Goal: Information Seeking & Learning: Find specific fact

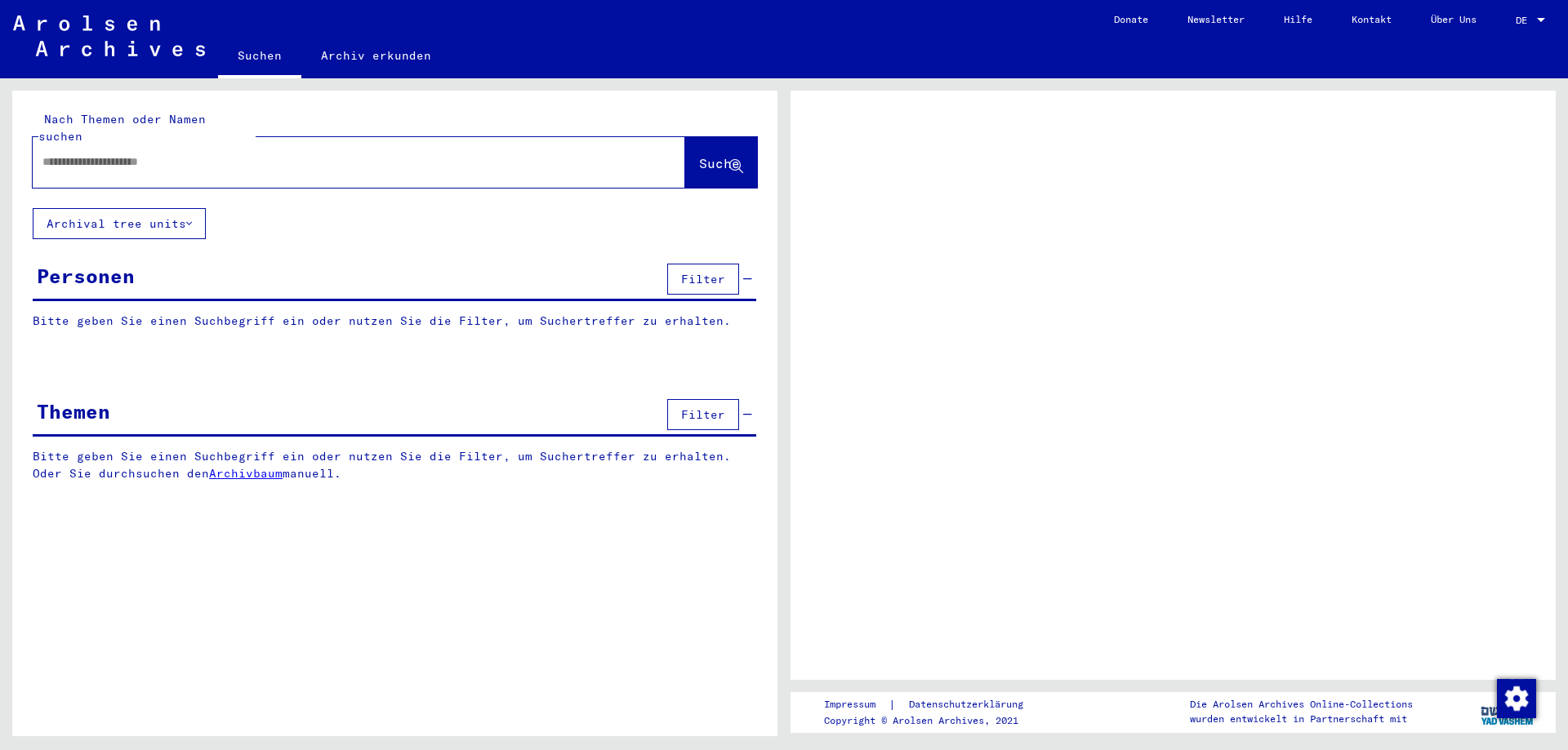
click at [66, 154] on input "text" at bounding box center [345, 163] width 603 height 17
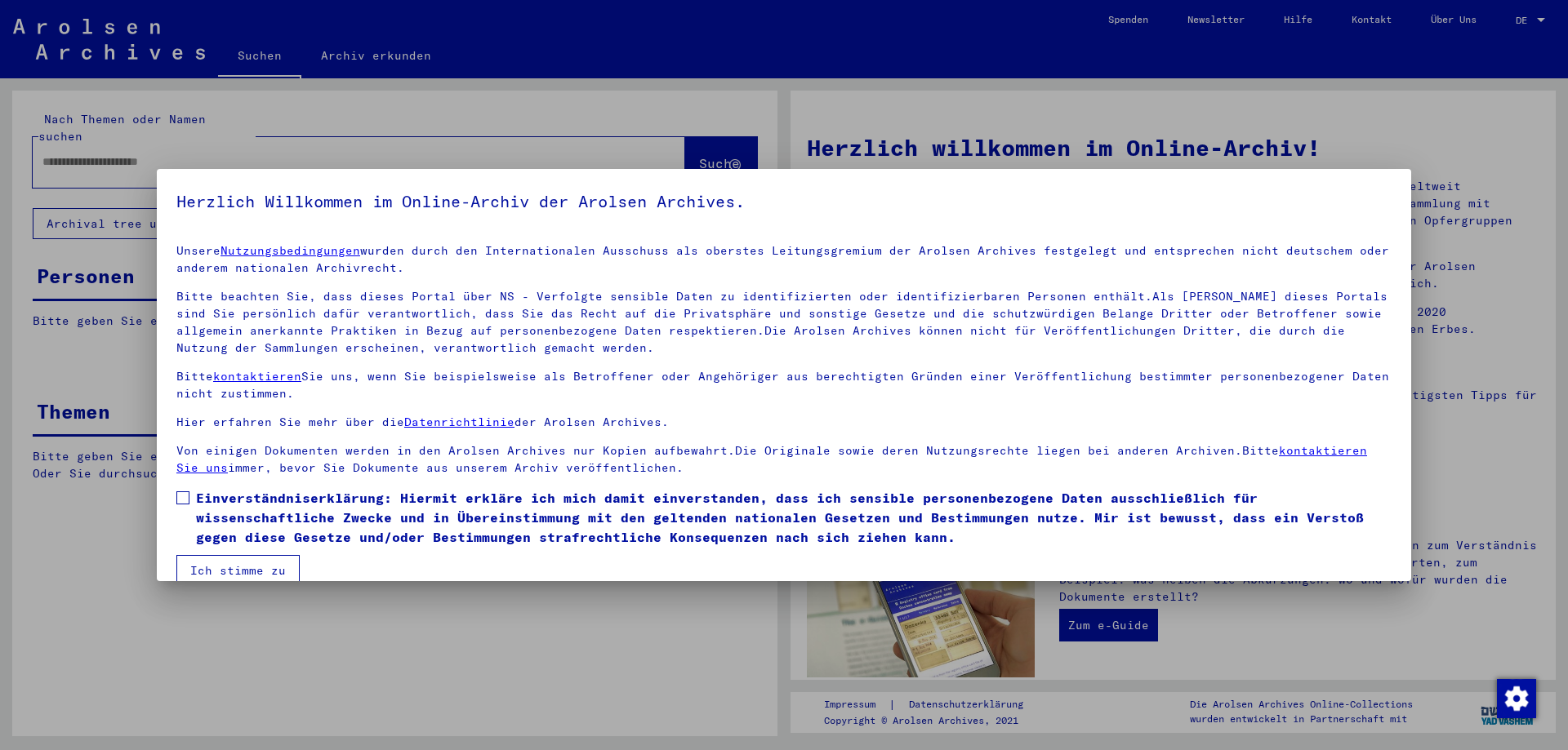
click at [184, 492] on span at bounding box center [183, 497] width 13 height 13
click at [210, 568] on button "Ich stimme zu" at bounding box center [238, 570] width 123 height 31
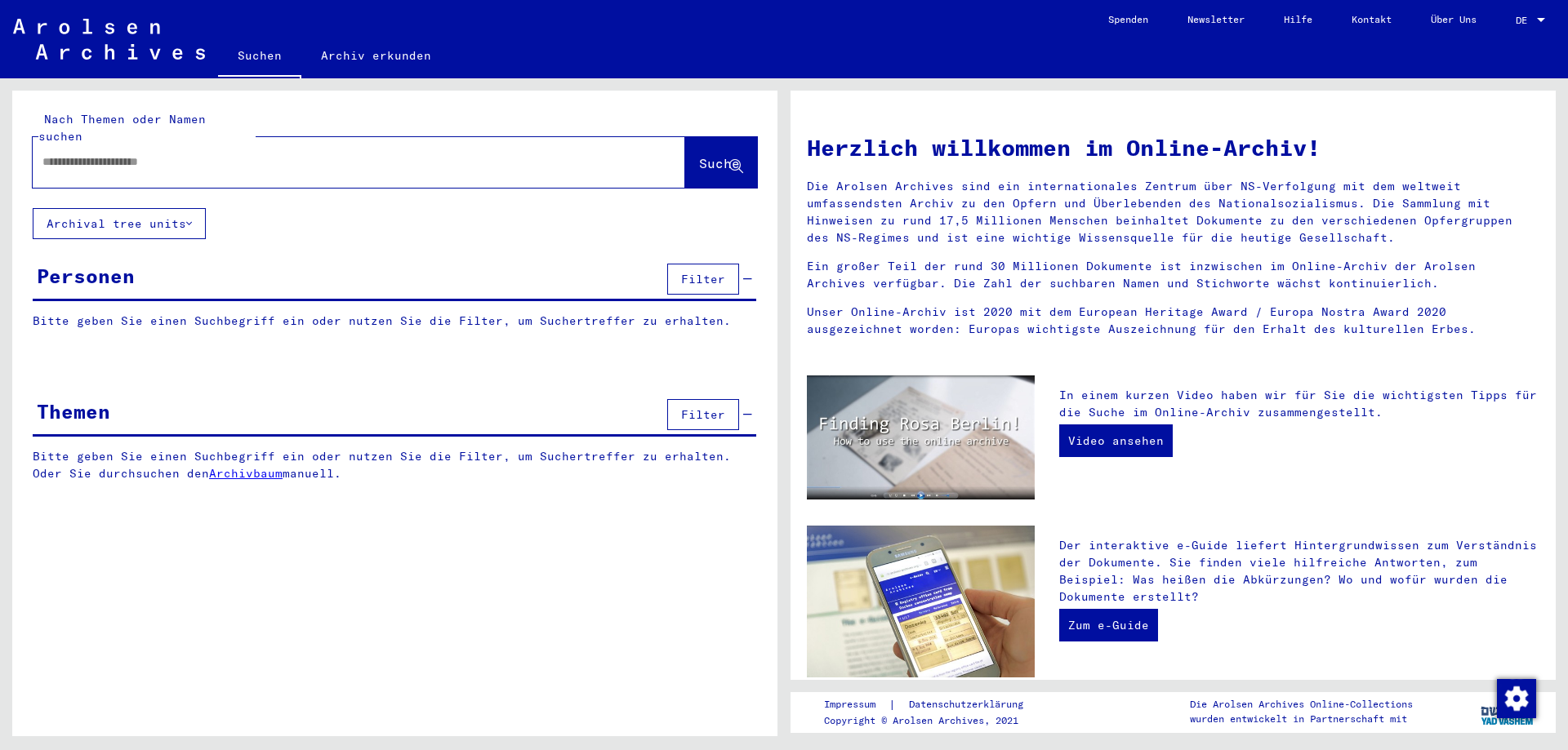
click at [66, 154] on input "text" at bounding box center [339, 163] width 594 height 17
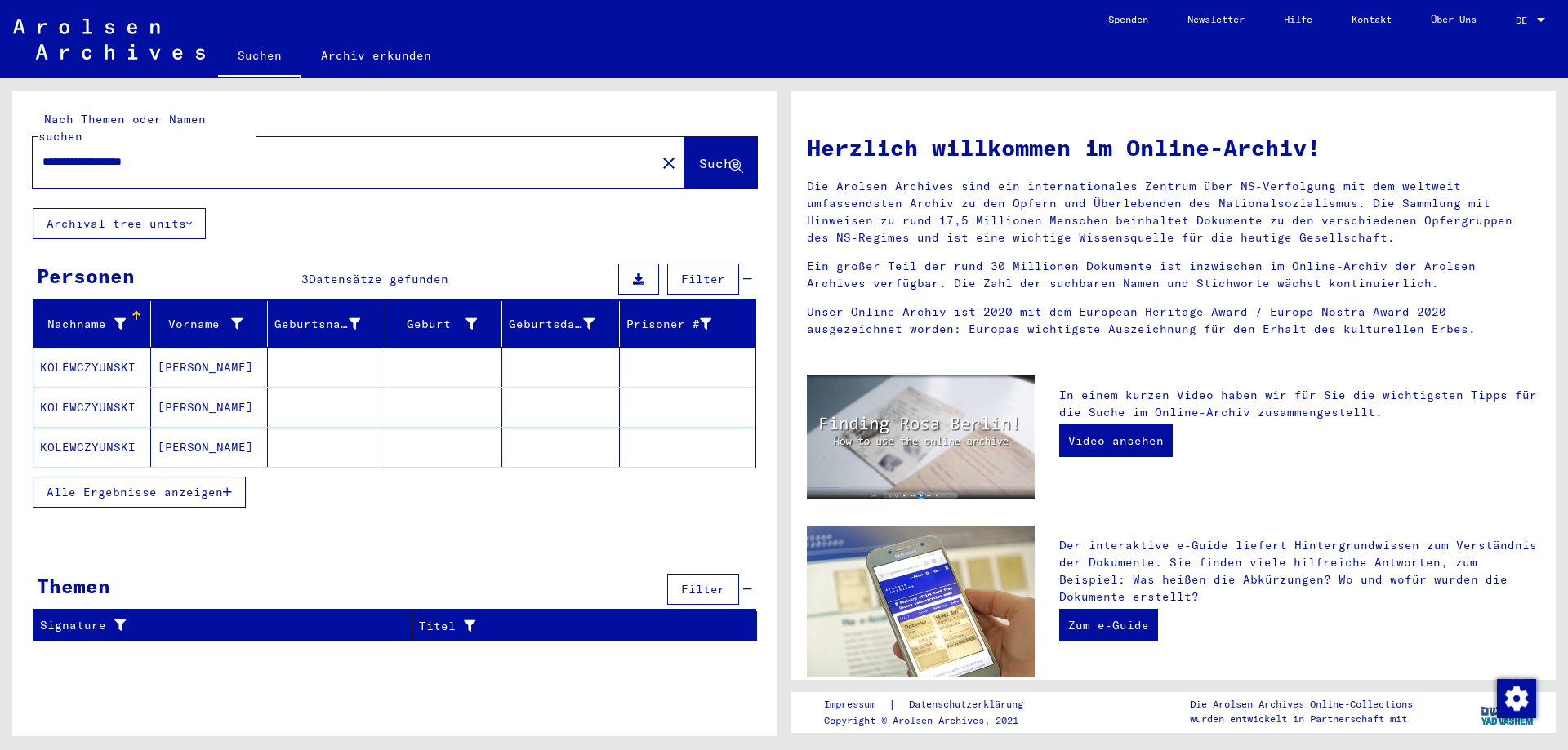
click at [657, 354] on mat-cell at bounding box center [688, 367] width 136 height 39
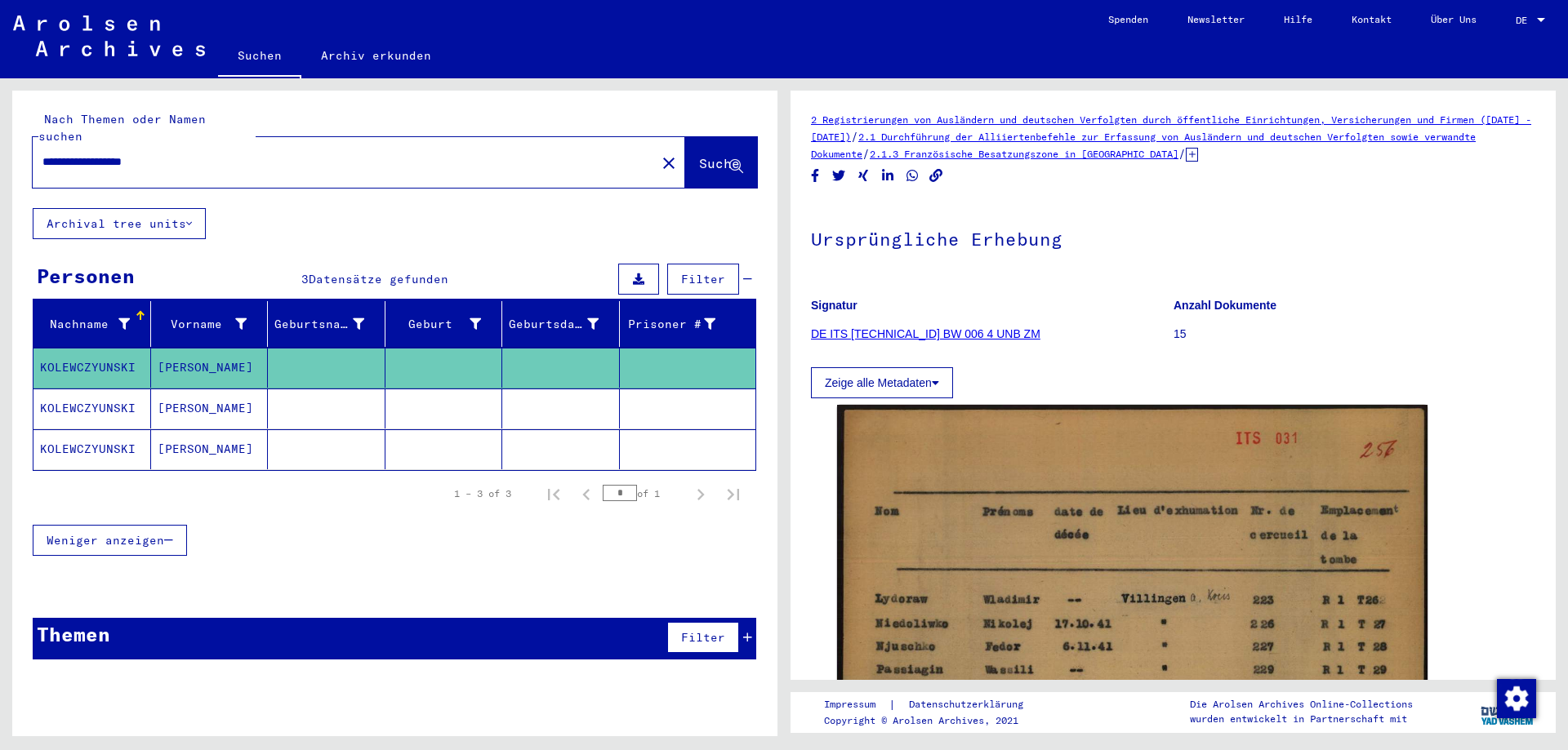
click at [657, 354] on mat-cell at bounding box center [688, 368] width 136 height 40
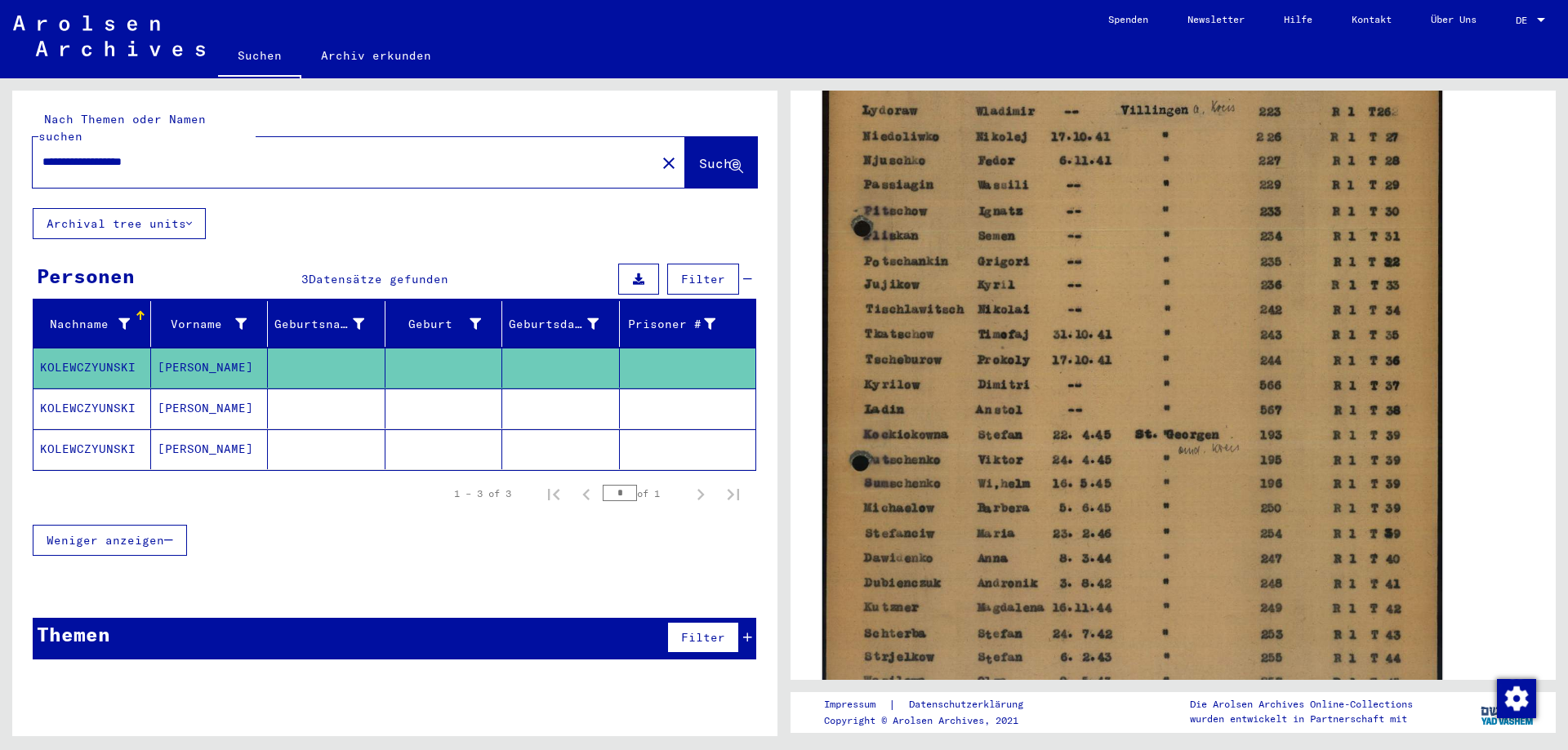
scroll to position [352, 0]
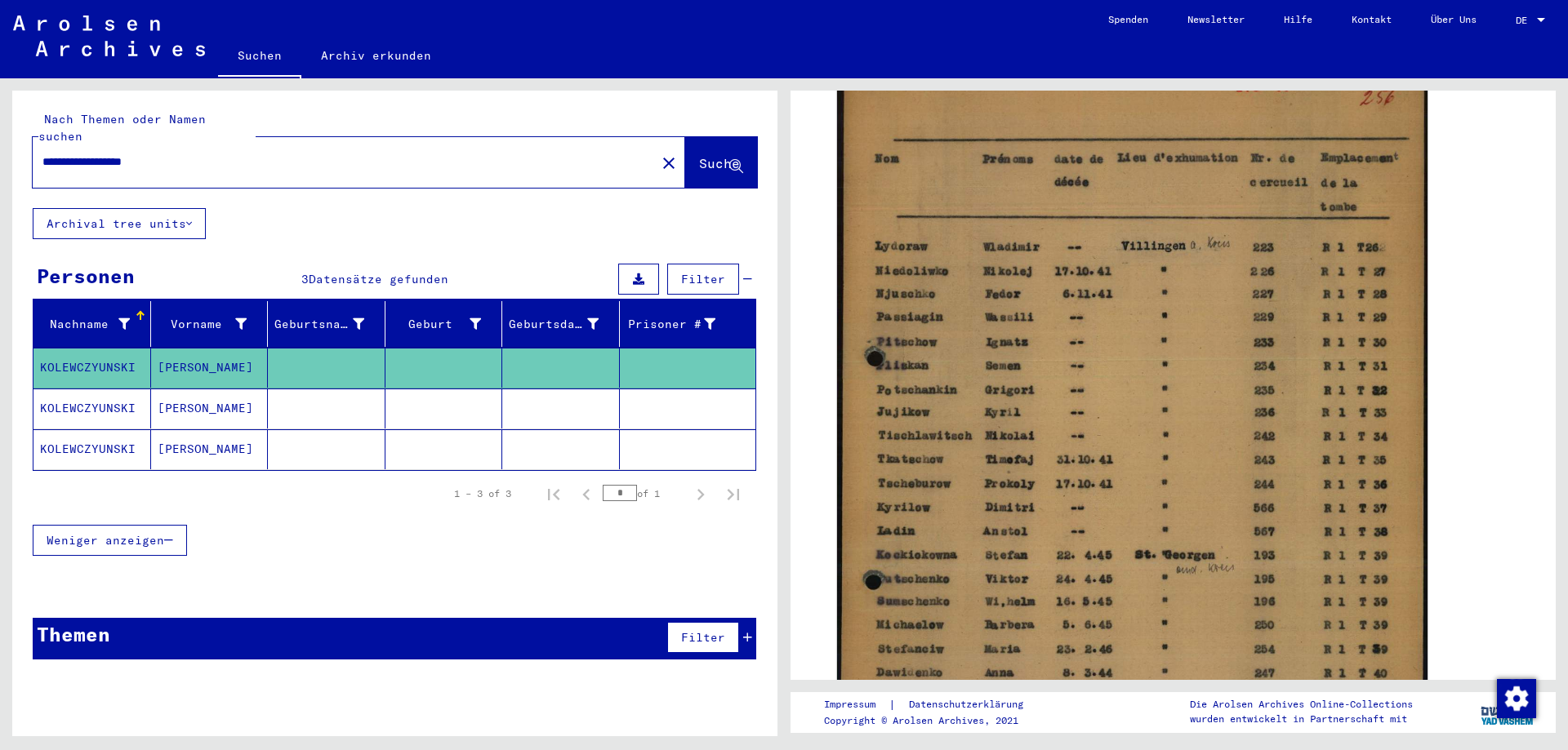
click at [657, 400] on mat-cell at bounding box center [688, 409] width 136 height 40
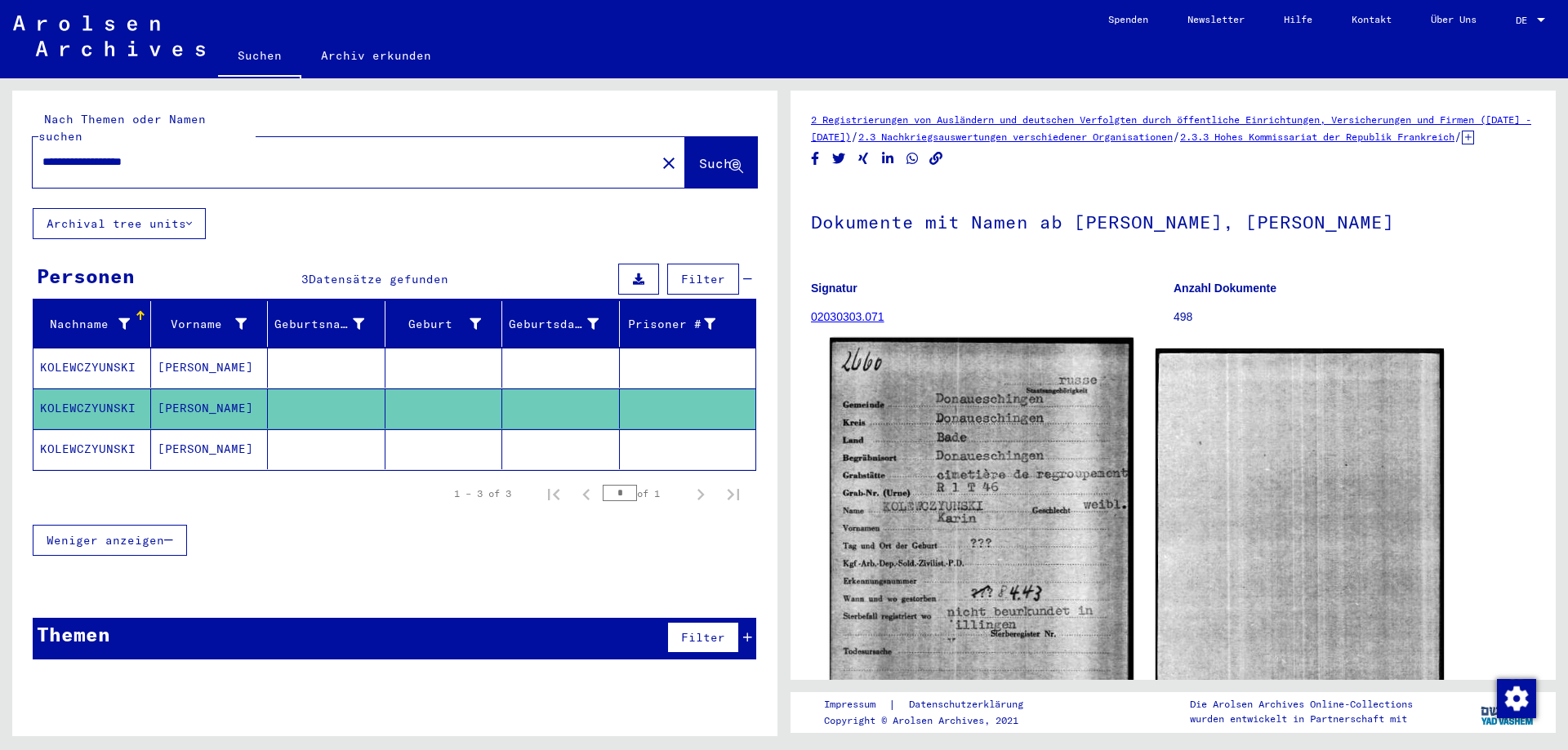
click at [966, 594] on img at bounding box center [981, 560] width 303 height 444
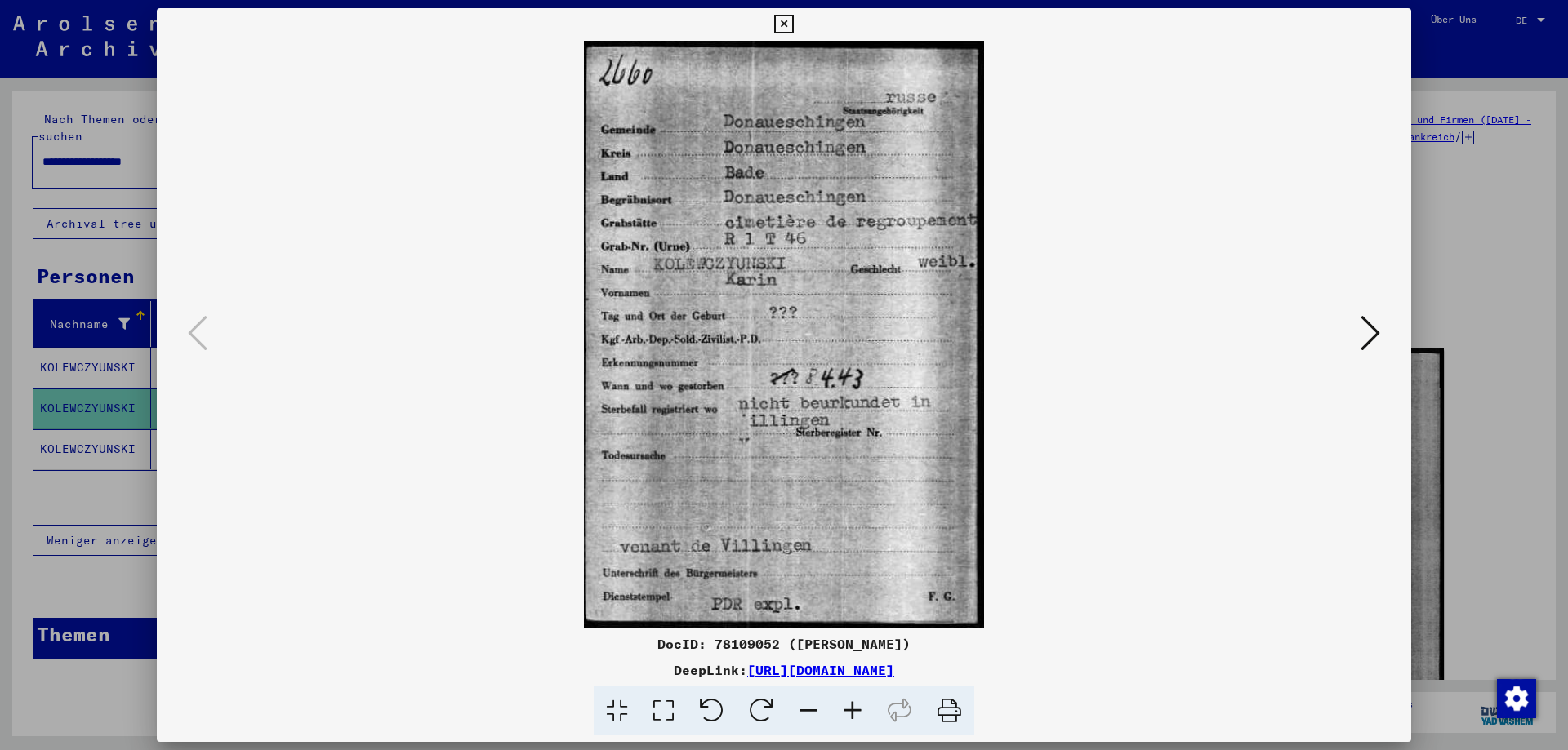
drag, startPoint x: 636, startPoint y: 644, endPoint x: 1093, endPoint y: 668, distance: 457.6
click at [1093, 668] on div "DocID: 78109052 ([PERSON_NAME]) DeepLink: [URL][DOMAIN_NAME]" at bounding box center [784, 685] width 1255 height 102
copy div "DocID: 78109052 ([PERSON_NAME]) DeepLink: [URL][DOMAIN_NAME]"
click at [793, 23] on icon at bounding box center [783, 24] width 18 height 19
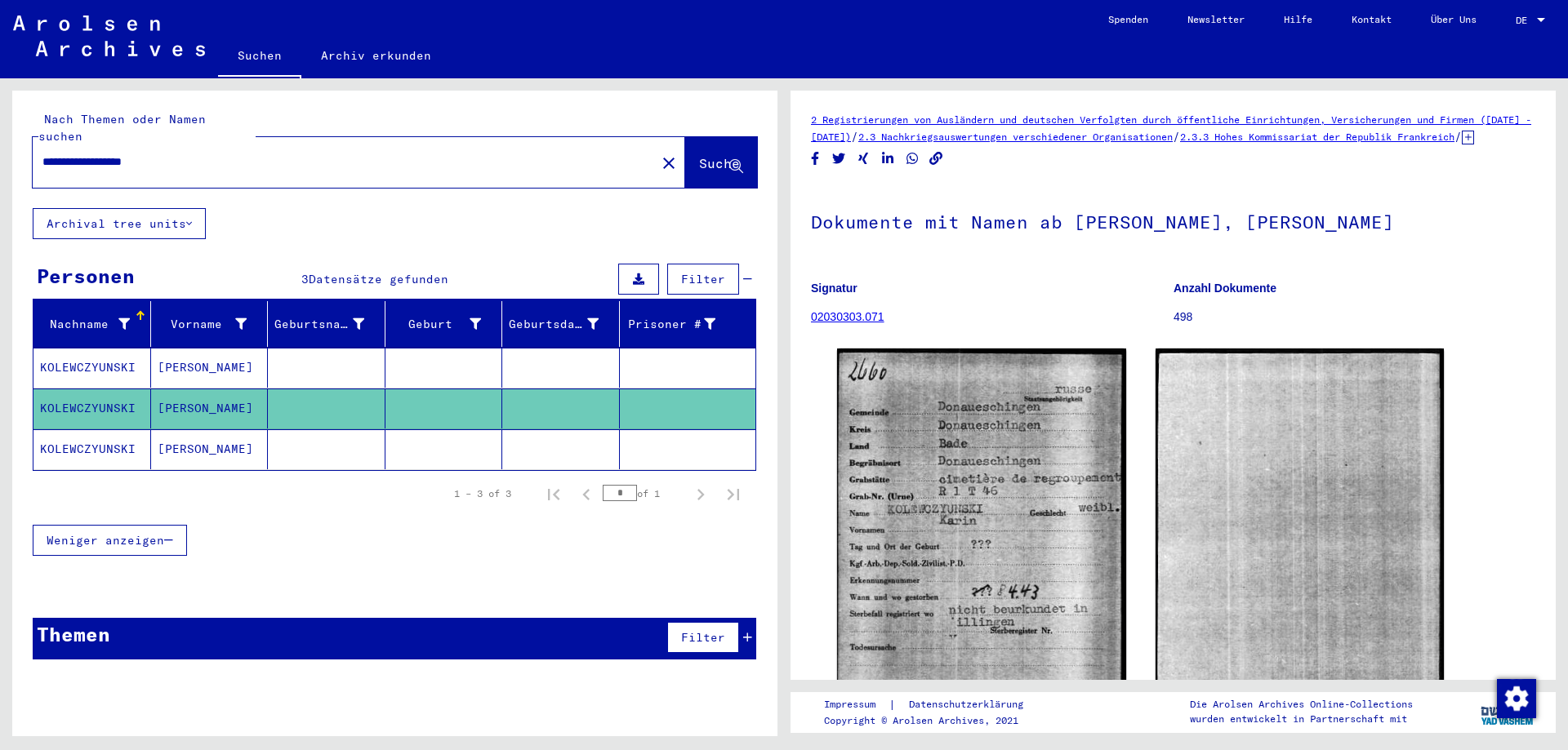
click at [555, 429] on mat-cell at bounding box center [561, 449] width 117 height 40
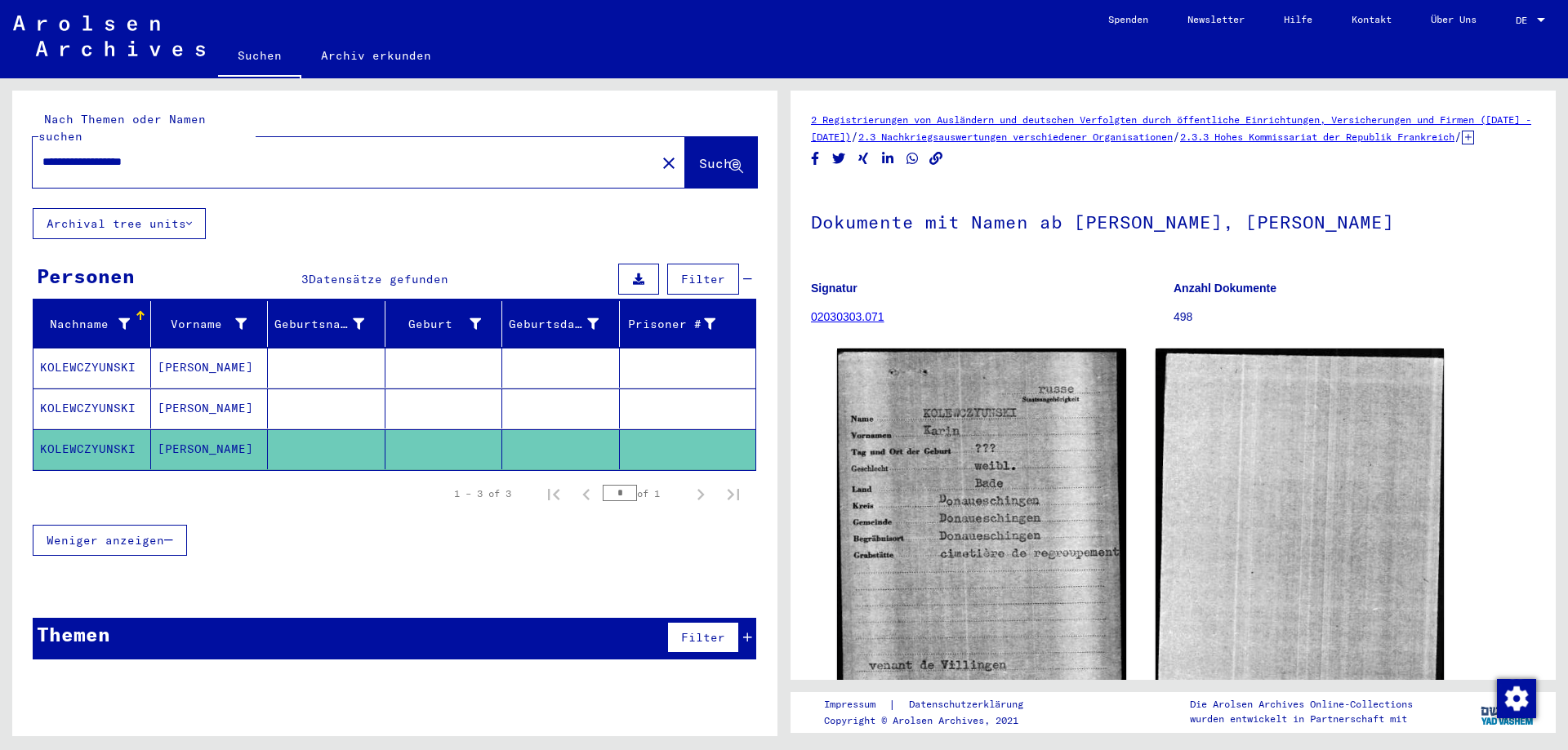
click at [555, 429] on mat-cell at bounding box center [561, 449] width 117 height 40
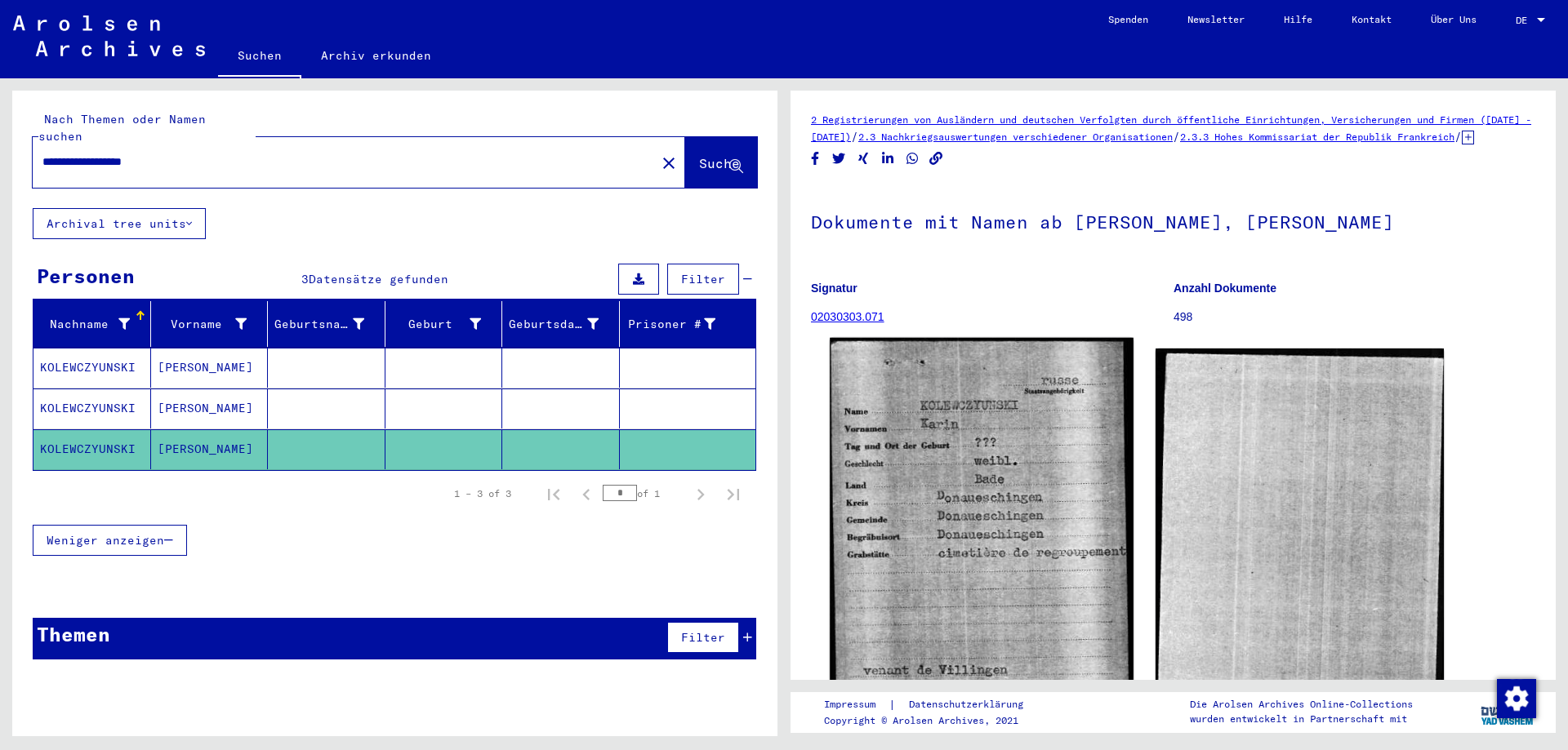
click at [923, 511] on img at bounding box center [981, 558] width 303 height 439
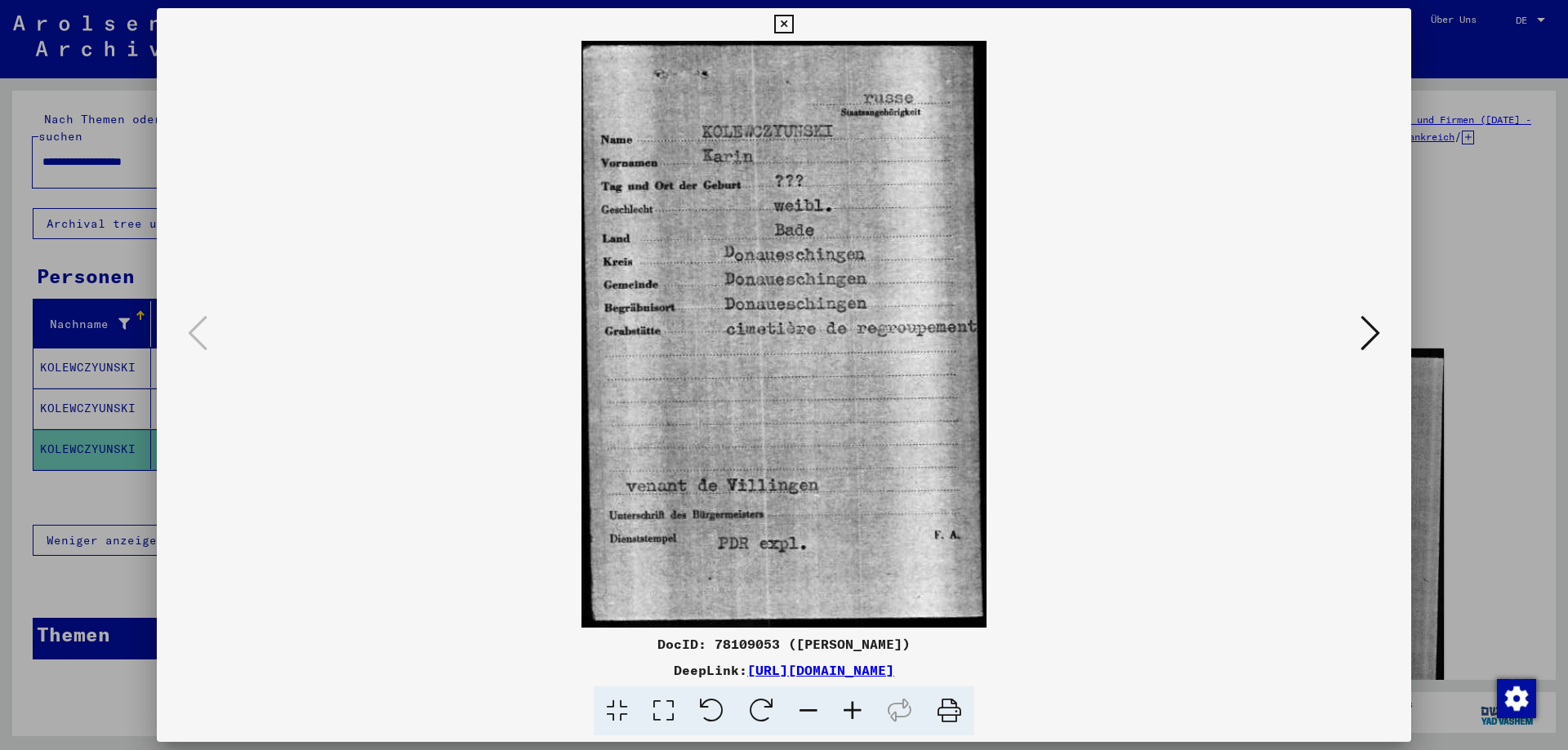
drag, startPoint x: 638, startPoint y: 643, endPoint x: 1115, endPoint y: 674, distance: 478.0
click at [1115, 674] on div "DocID: 78109053 ([PERSON_NAME]) DeepLink: [URL][DOMAIN_NAME]" at bounding box center [784, 685] width 1255 height 102
copy div "DocID: 78109053 ([PERSON_NAME]) DeepLink: [URL][DOMAIN_NAME]"
click at [793, 26] on icon at bounding box center [783, 24] width 18 height 19
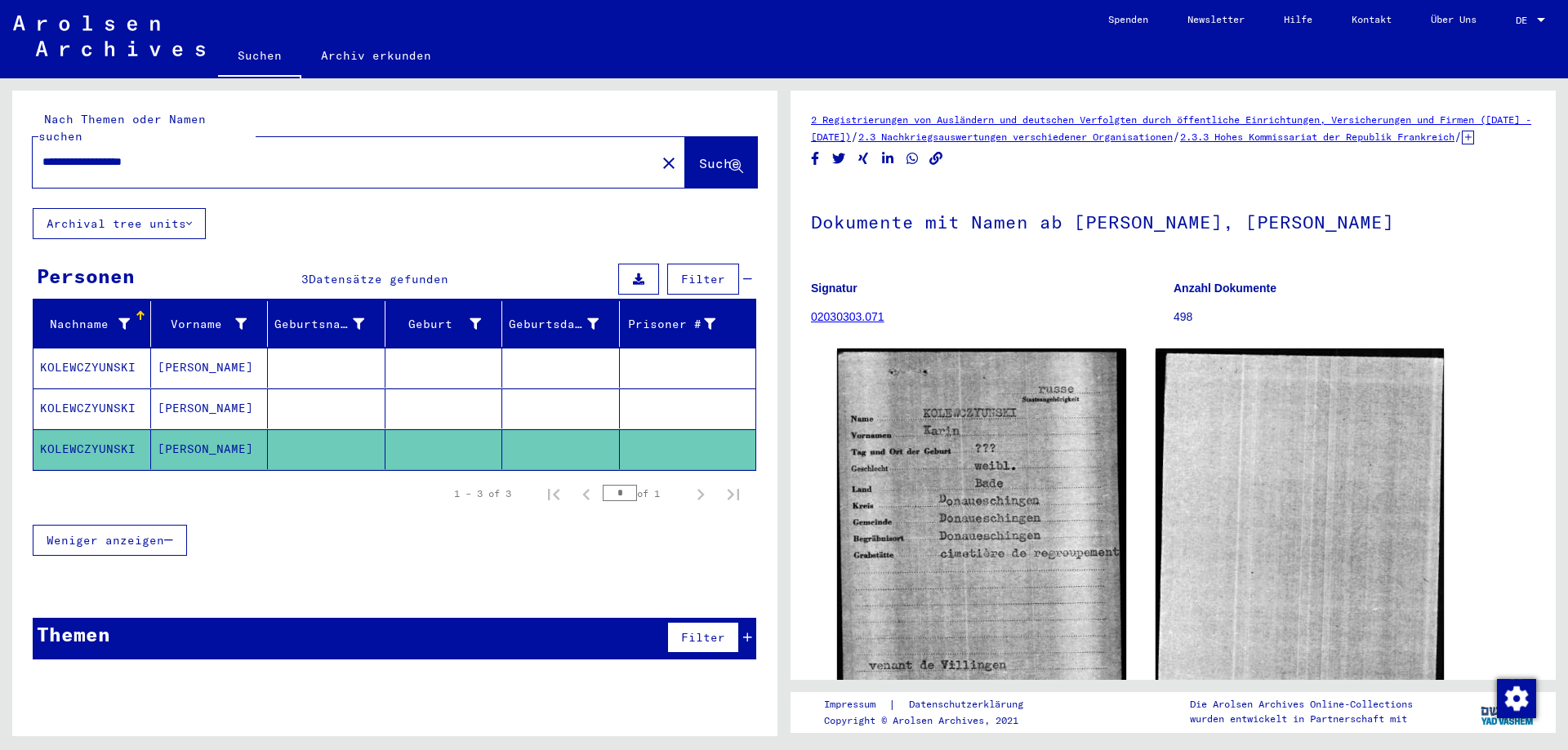
click at [556, 351] on mat-cell at bounding box center [561, 368] width 117 height 40
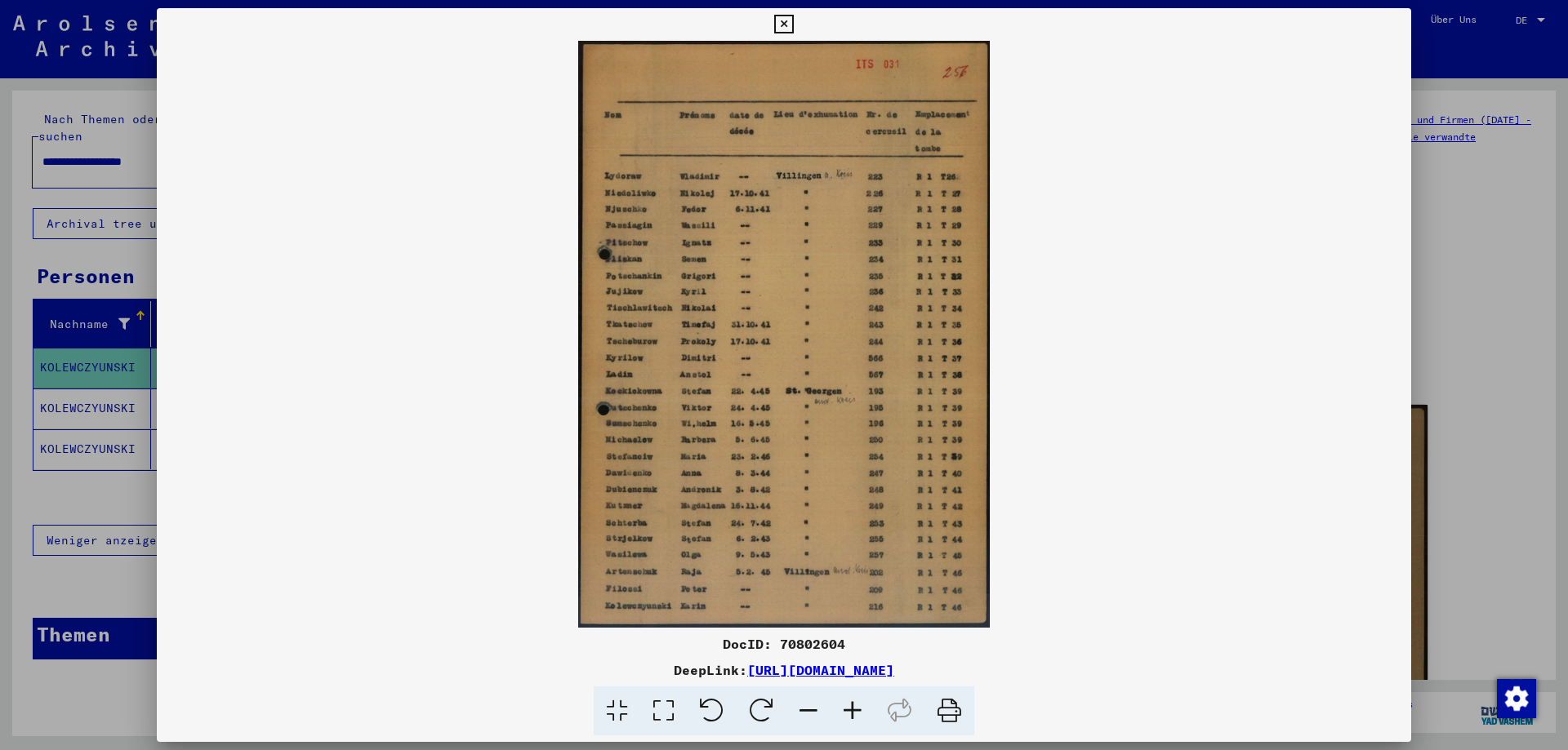
drag, startPoint x: 724, startPoint y: 641, endPoint x: 1137, endPoint y: 665, distance: 413.7
click at [1137, 665] on div "DocID: 70802604 DeepLink: [URL][DOMAIN_NAME]" at bounding box center [784, 685] width 1255 height 102
copy div "DocID: 70802604 DeepLink: [URL][DOMAIN_NAME]"
click at [793, 17] on icon at bounding box center [783, 24] width 18 height 19
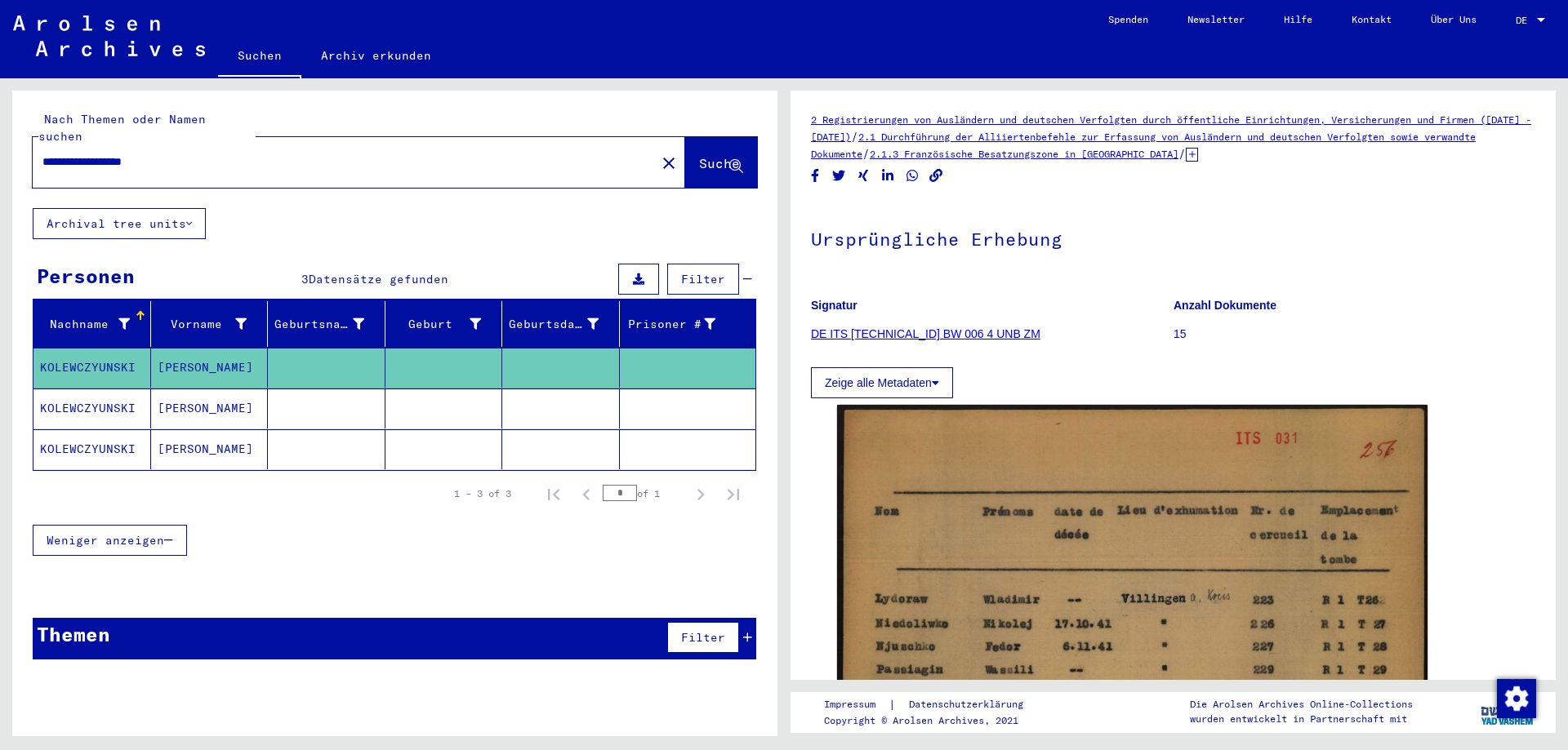
drag, startPoint x: 179, startPoint y: 145, endPoint x: 31, endPoint y: 150, distance: 148.1
click at [43, 154] on input "**********" at bounding box center [345, 163] width 603 height 17
click at [700, 155] on span "Suche" at bounding box center [720, 163] width 41 height 17
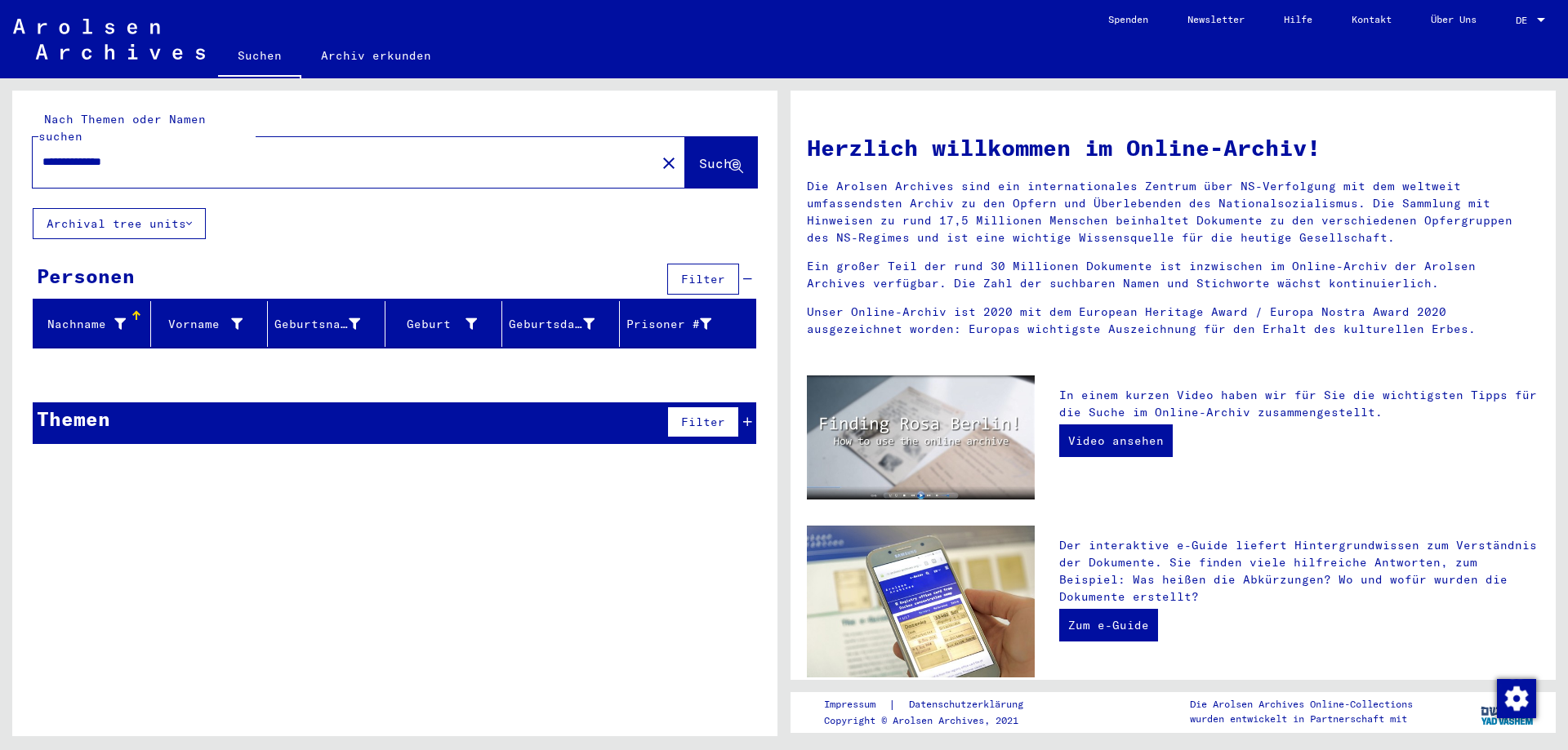
click at [56, 154] on input "**********" at bounding box center [339, 163] width 594 height 17
click at [76, 154] on input "**********" at bounding box center [339, 163] width 594 height 17
type input "**********"
click at [700, 155] on span "Suche" at bounding box center [720, 163] width 41 height 17
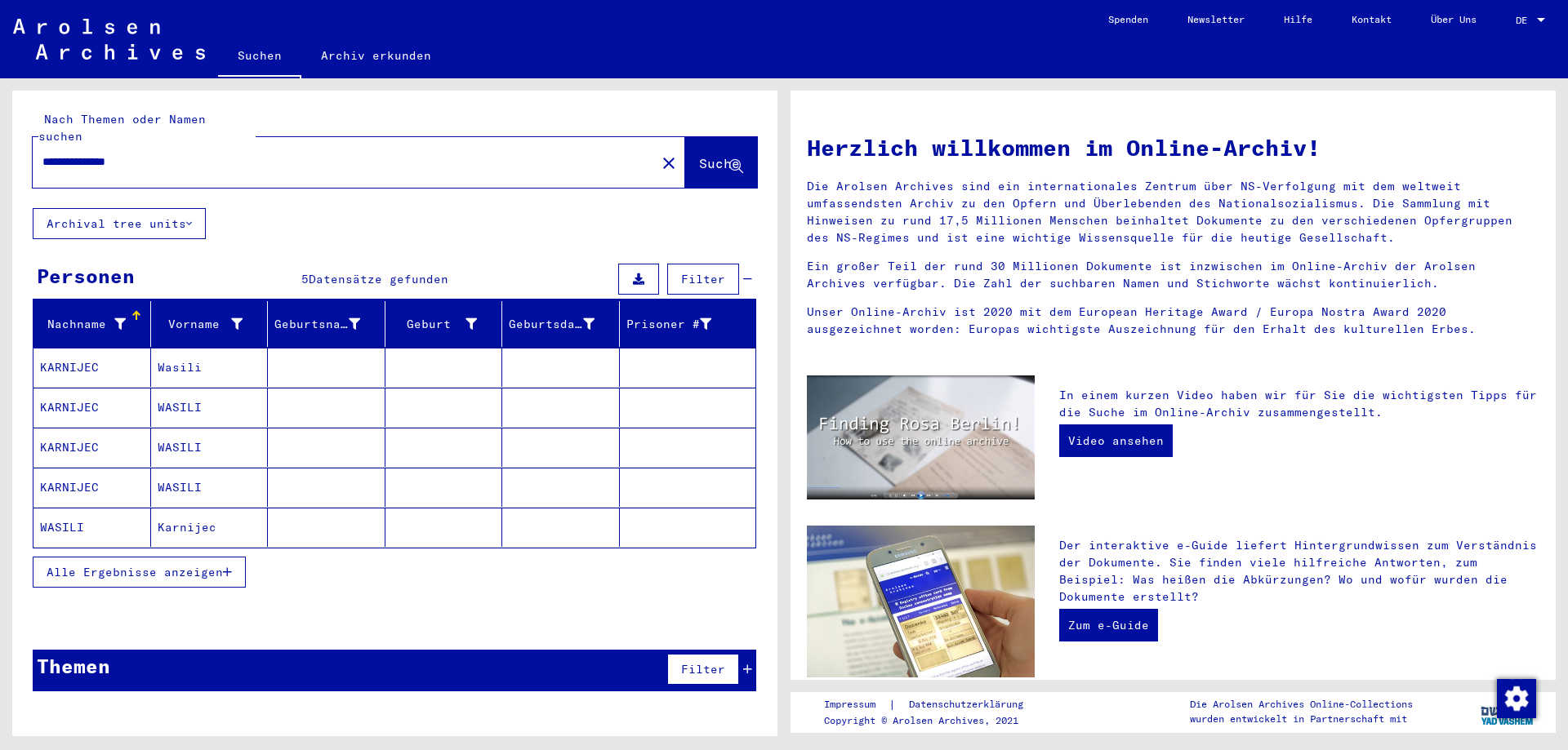
click at [565, 357] on mat-cell at bounding box center [561, 367] width 117 height 39
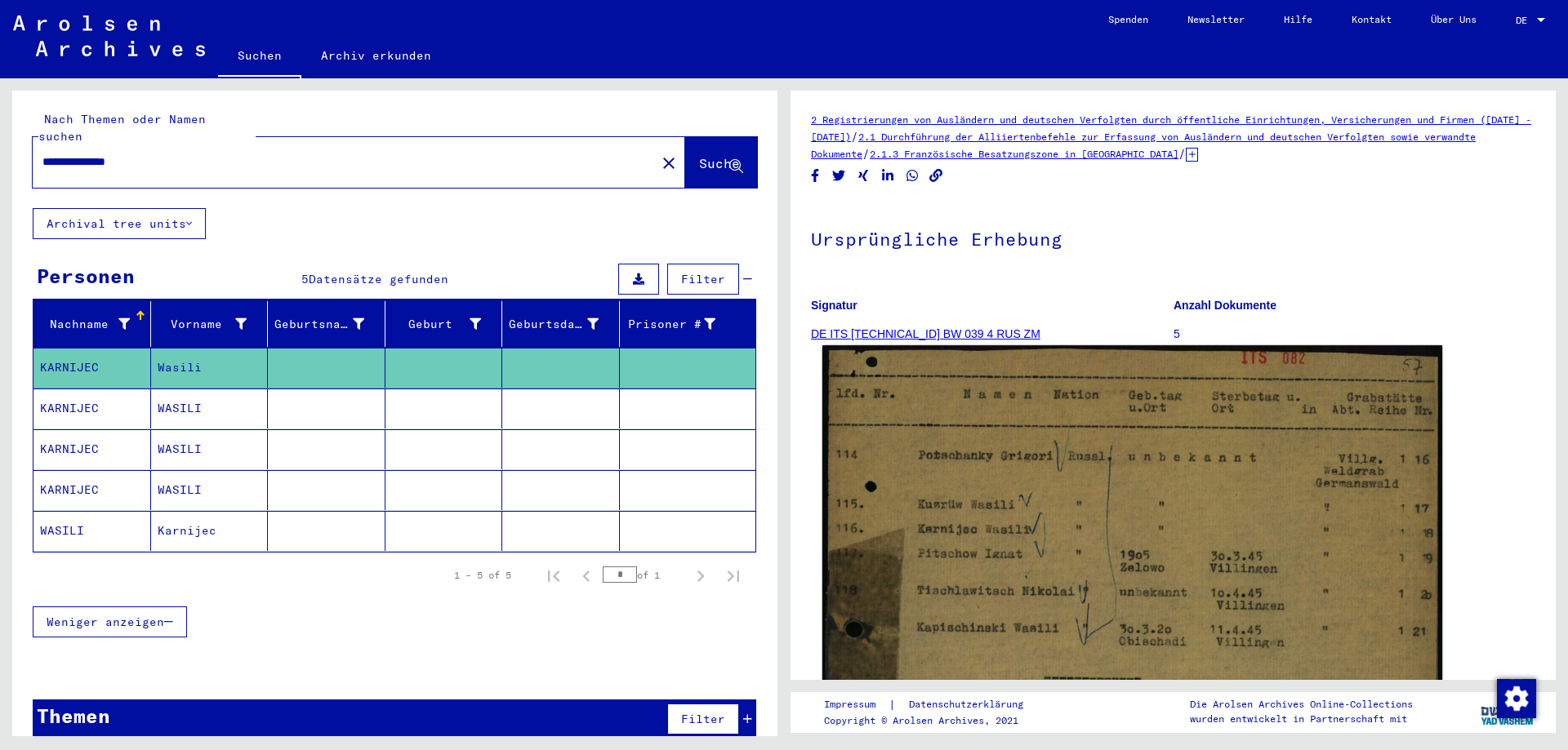
click at [969, 524] on img at bounding box center [1132, 765] width 620 height 839
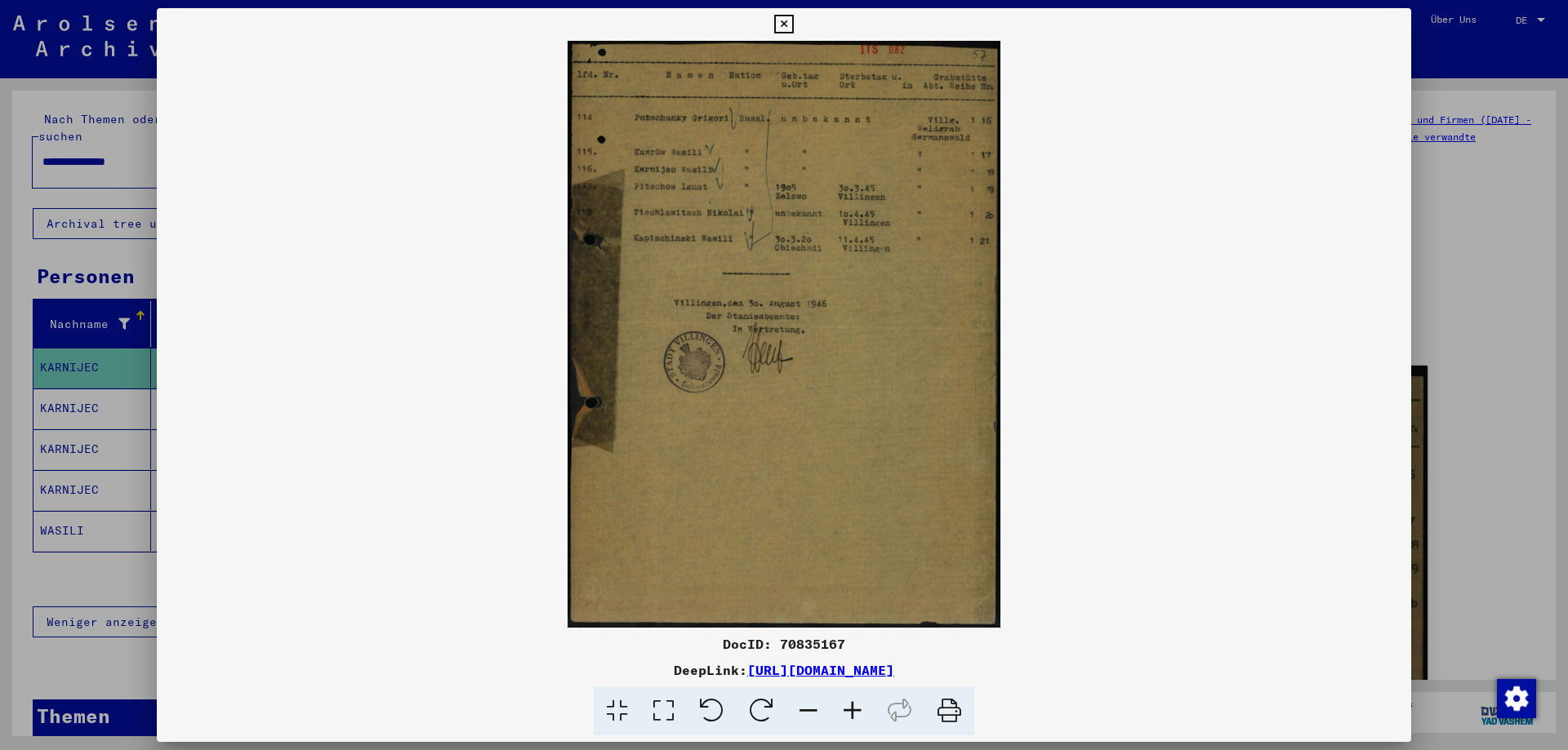
drag, startPoint x: 724, startPoint y: 642, endPoint x: 1091, endPoint y: 679, distance: 368.9
click at [1091, 679] on div "DocID: 70835167 DeepLink: [URL][DOMAIN_NAME]" at bounding box center [784, 685] width 1255 height 102
copy div "DocID: 70835167 DeepLink: [URL][DOMAIN_NAME]"
click at [793, 18] on icon at bounding box center [783, 24] width 18 height 19
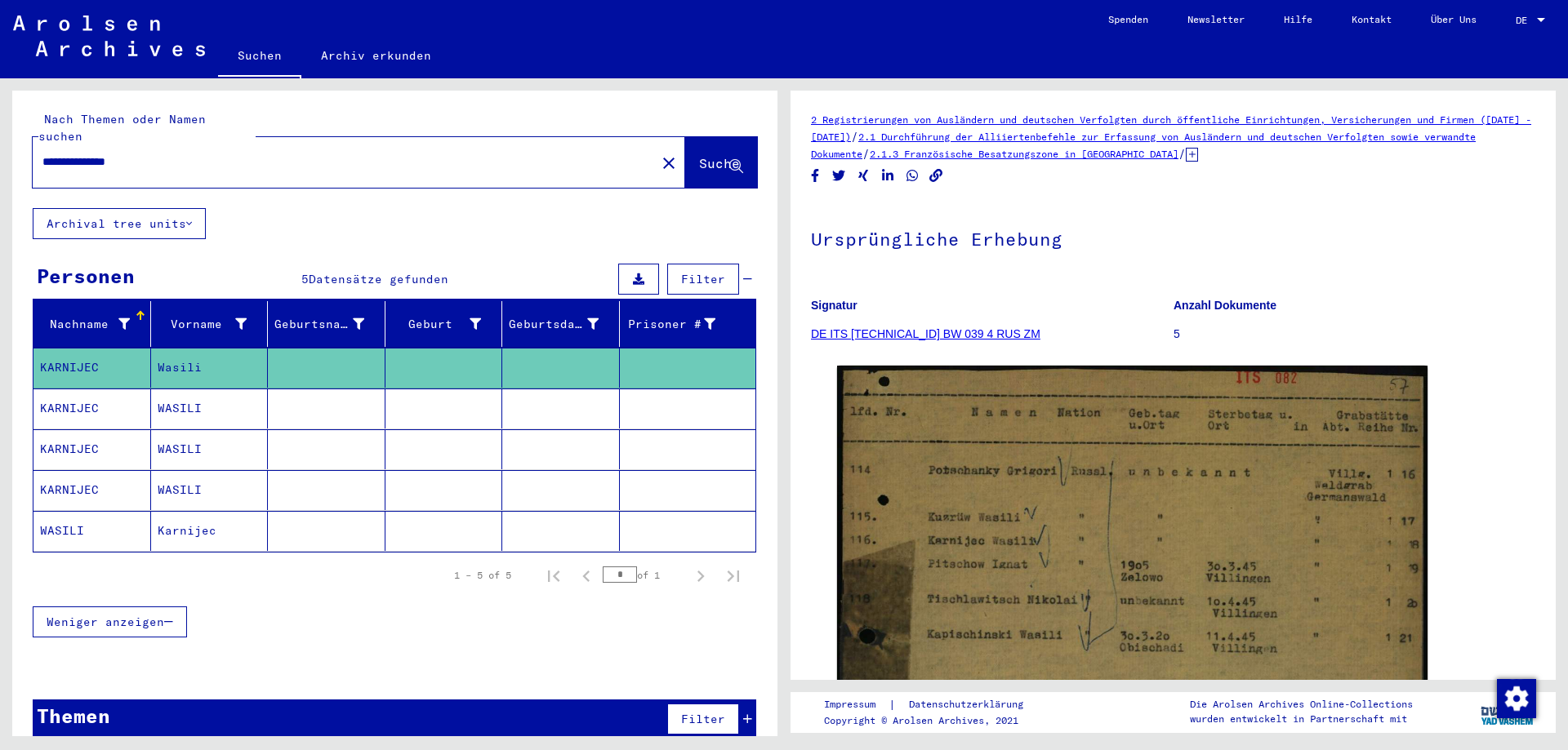
click at [539, 396] on mat-cell at bounding box center [561, 409] width 117 height 40
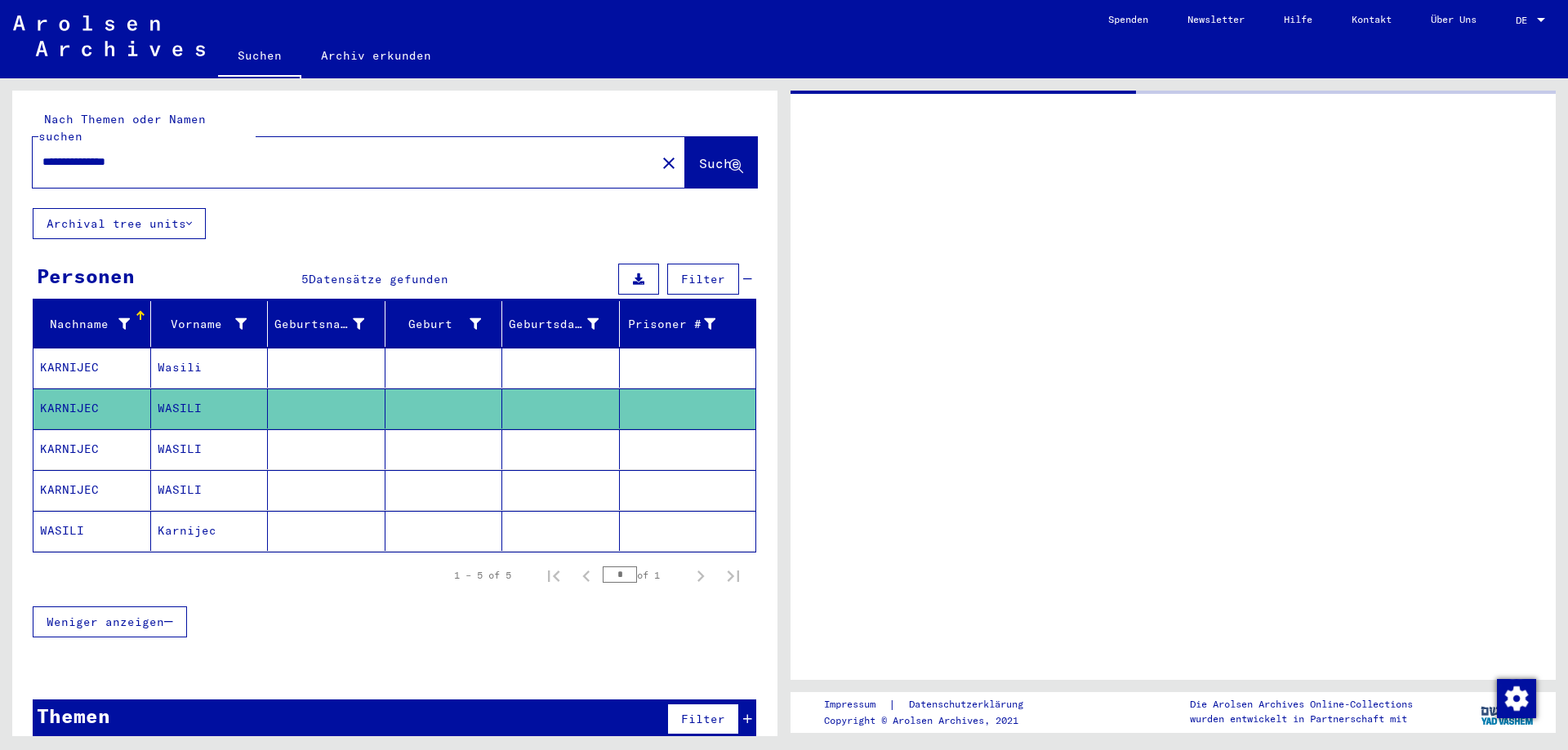
click at [539, 396] on mat-cell at bounding box center [561, 409] width 117 height 40
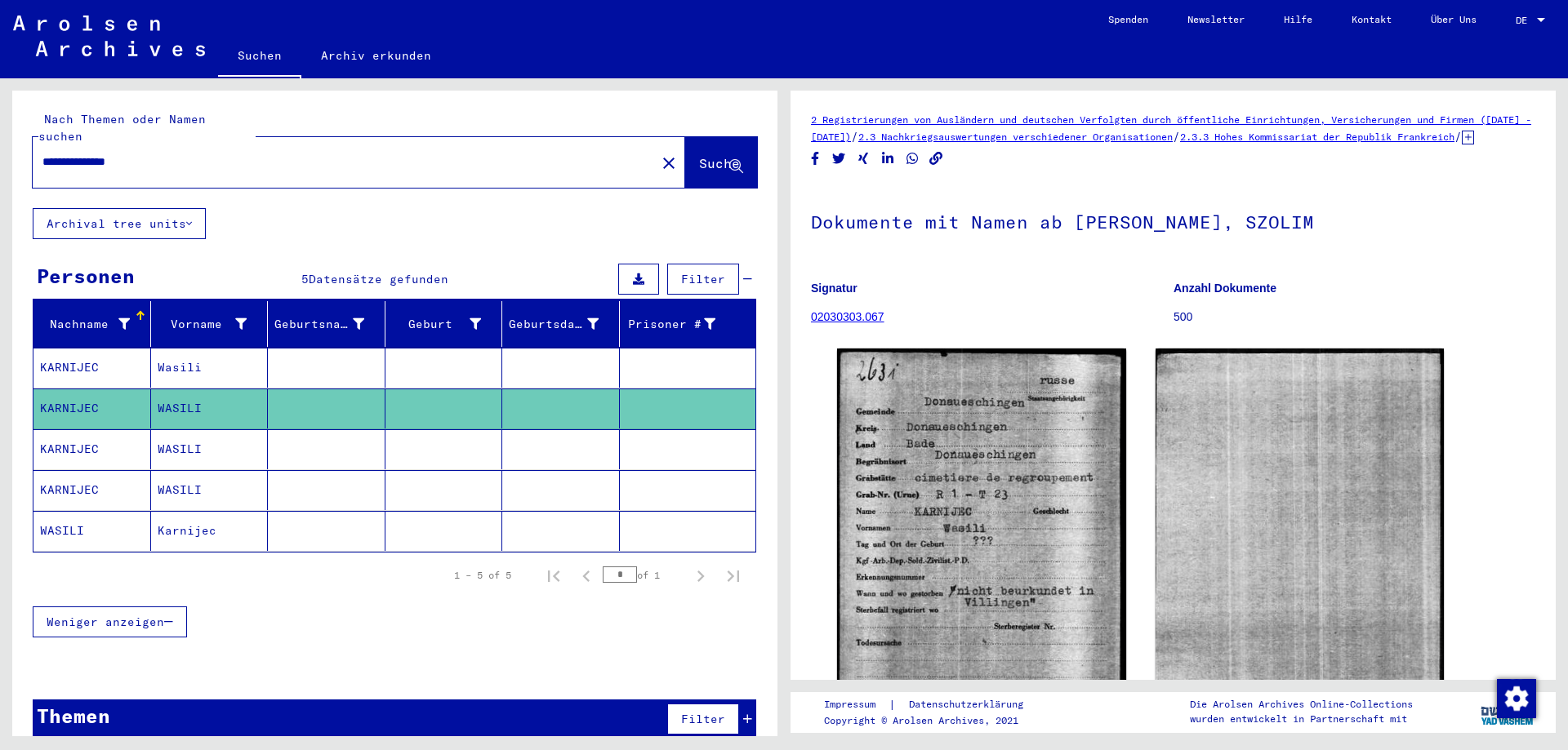
click at [557, 429] on mat-cell at bounding box center [561, 449] width 117 height 40
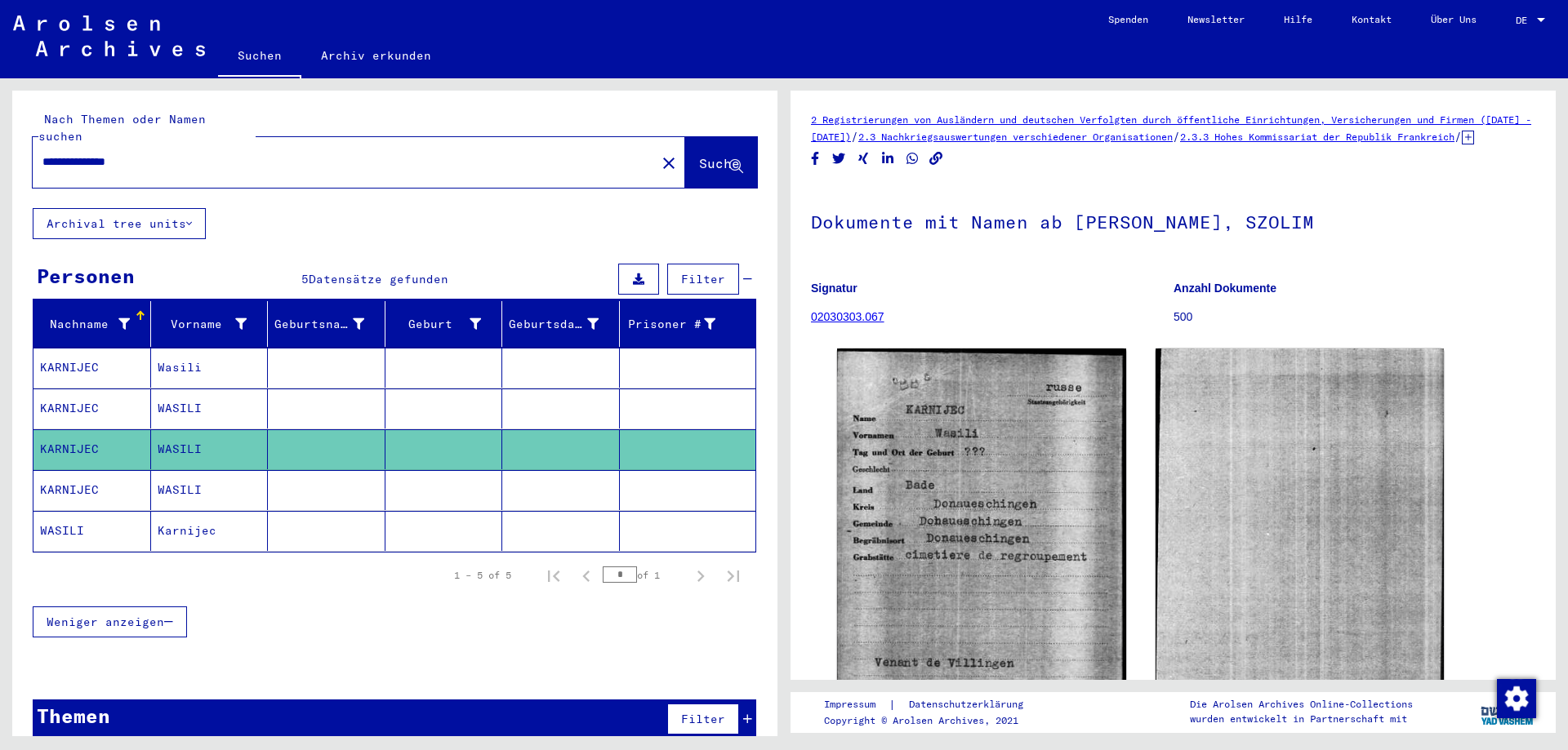
click at [557, 429] on mat-cell at bounding box center [561, 449] width 117 height 40
click at [561, 476] on mat-cell at bounding box center [561, 490] width 117 height 40
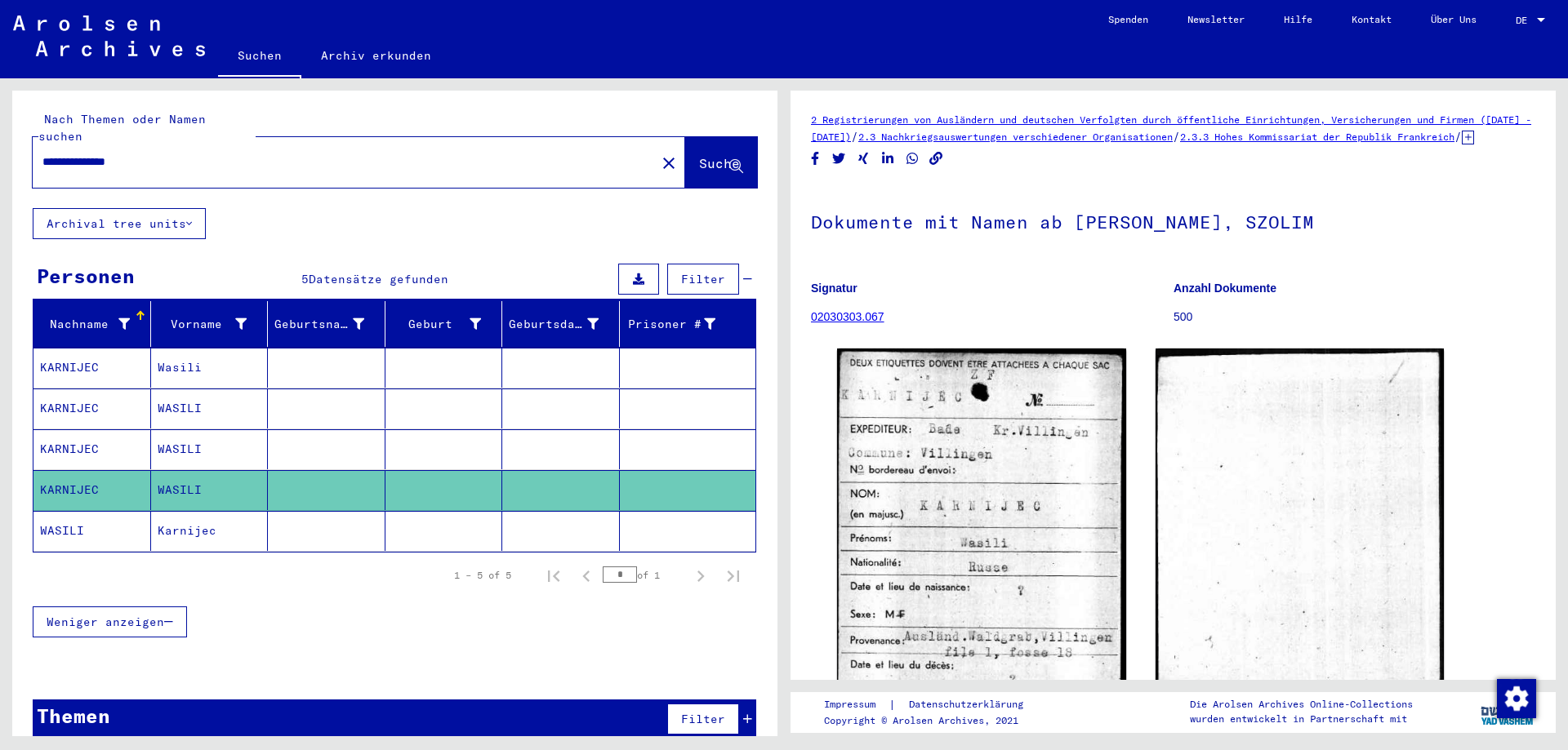
click at [561, 476] on mat-cell at bounding box center [561, 490] width 117 height 40
click at [575, 513] on mat-cell at bounding box center [561, 531] width 117 height 40
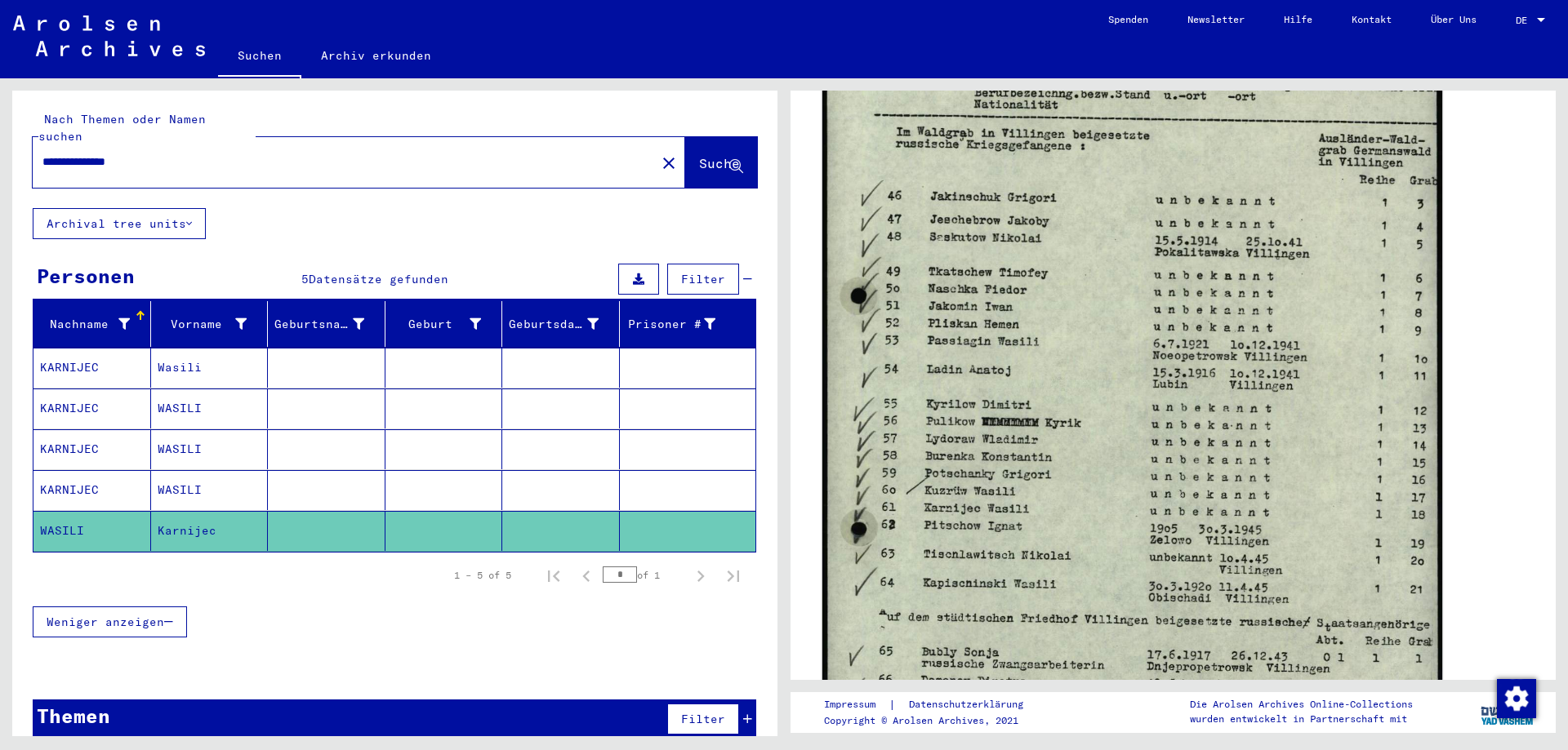
scroll to position [352, 0]
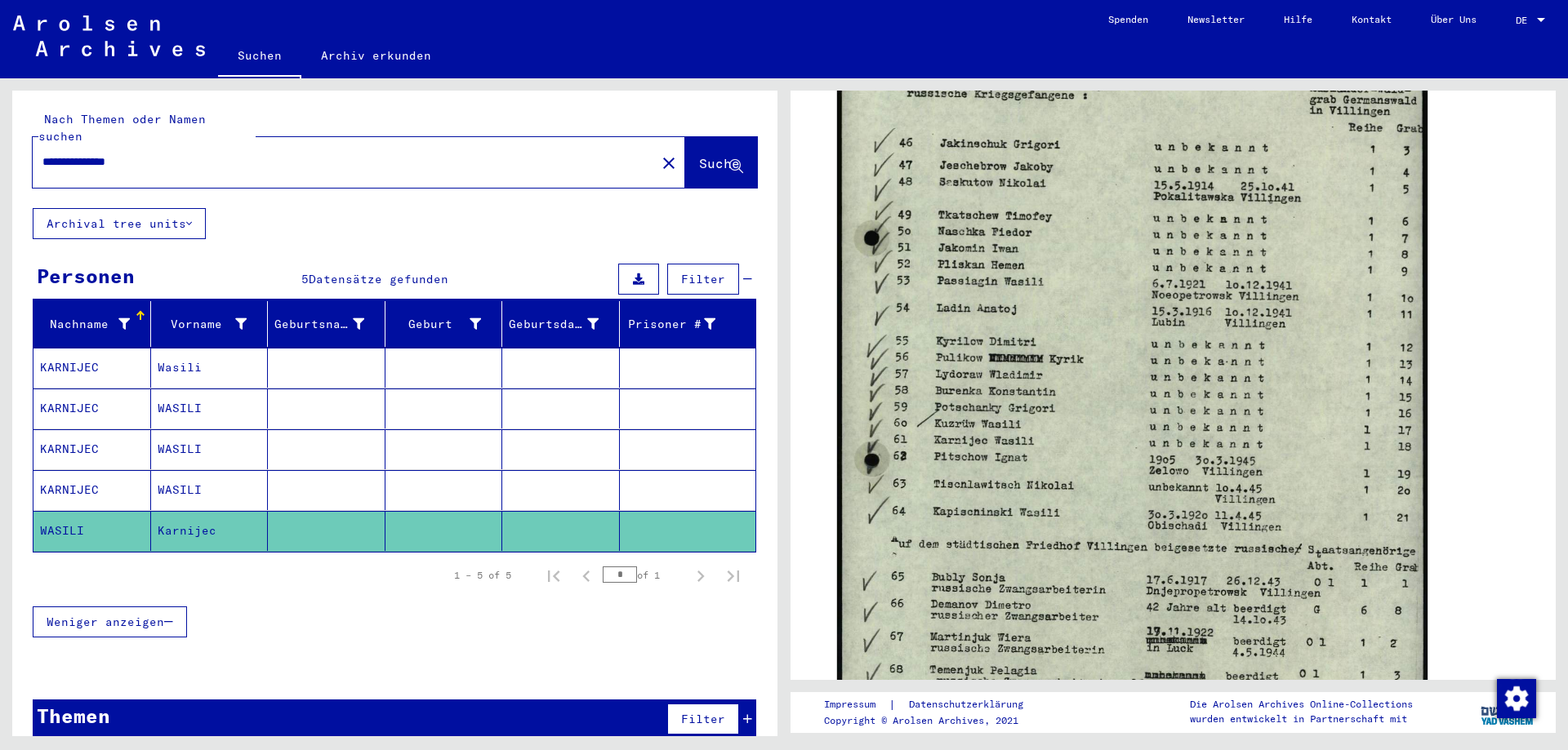
click at [577, 389] on mat-cell at bounding box center [561, 409] width 117 height 40
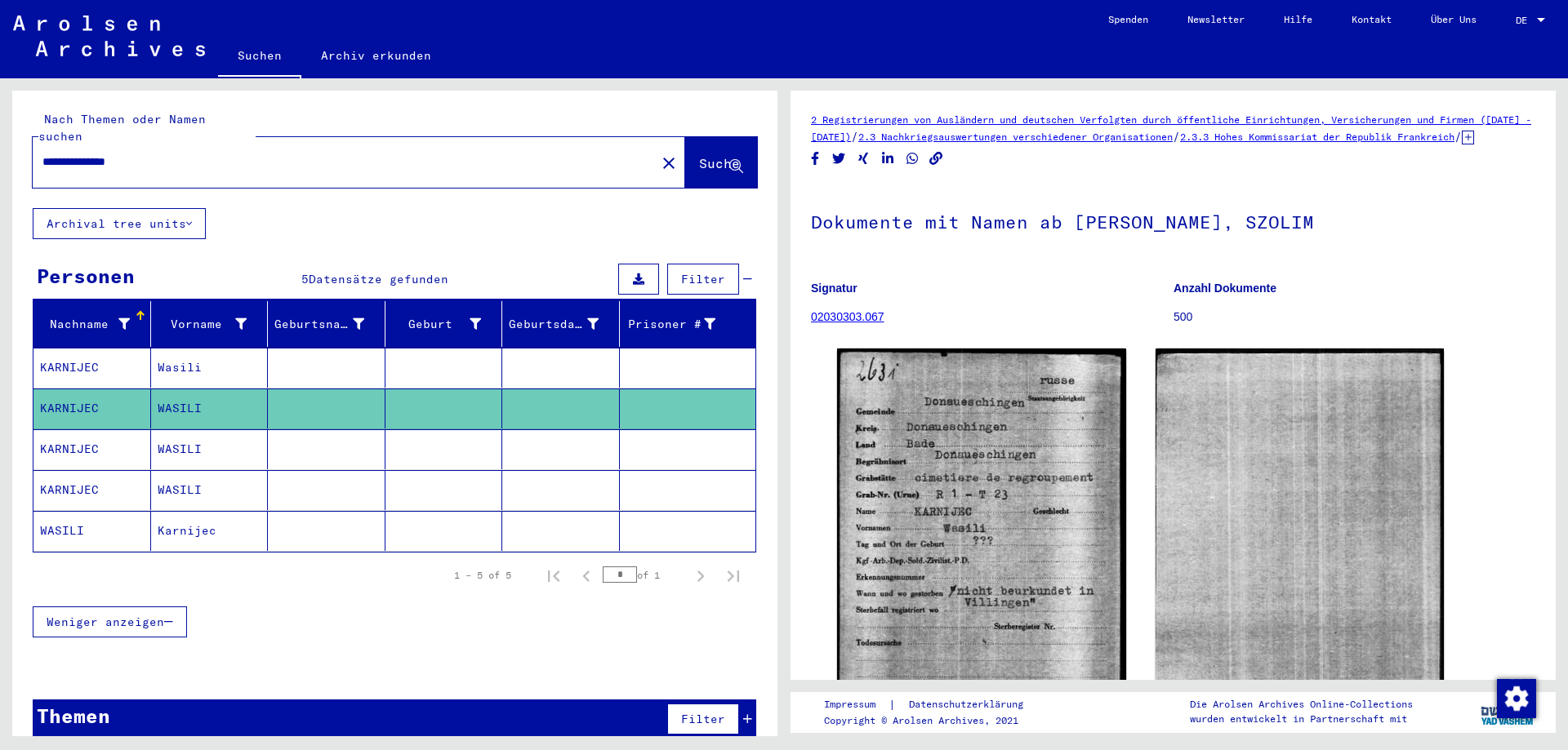
click at [577, 389] on mat-cell at bounding box center [561, 409] width 117 height 40
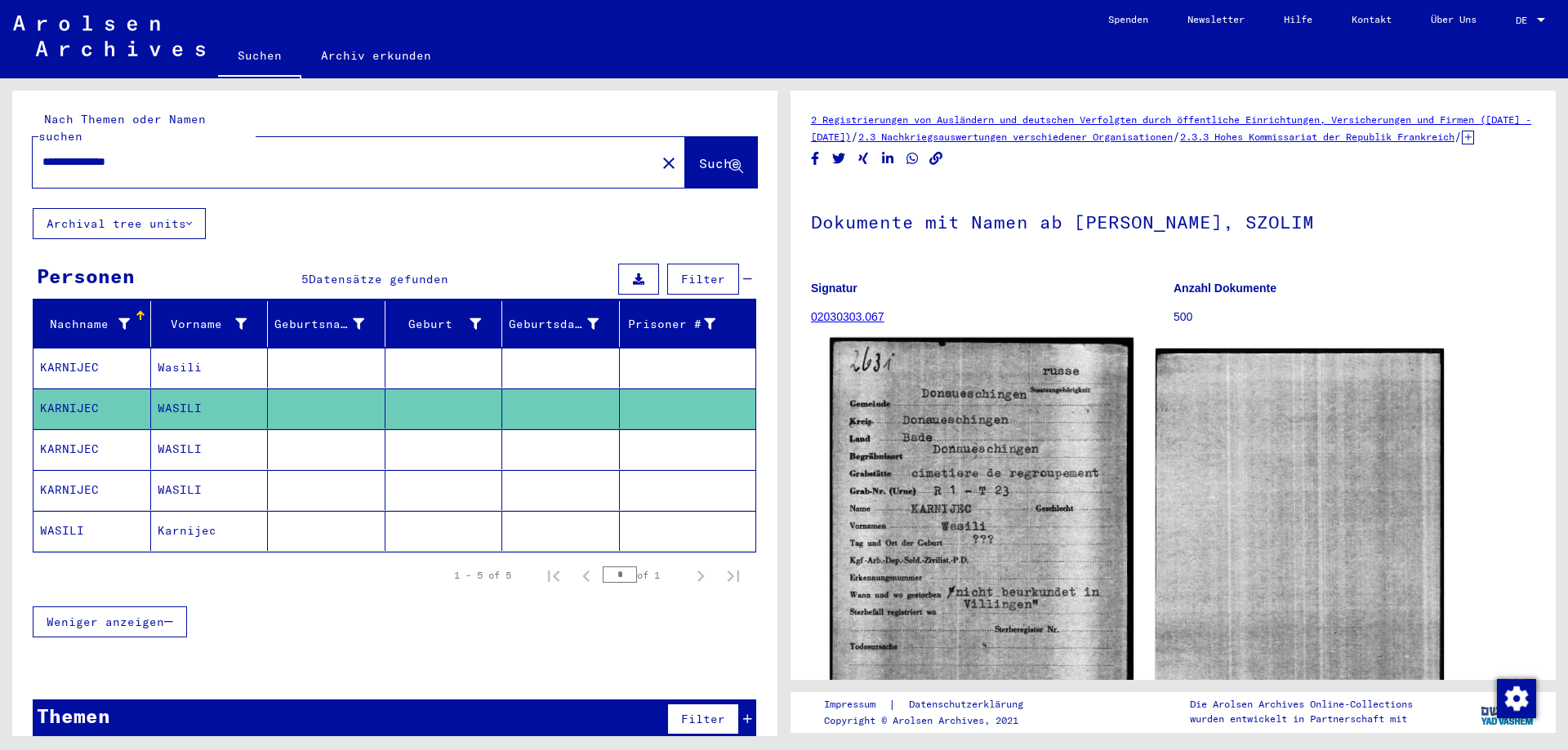
click at [993, 497] on img at bounding box center [981, 557] width 303 height 437
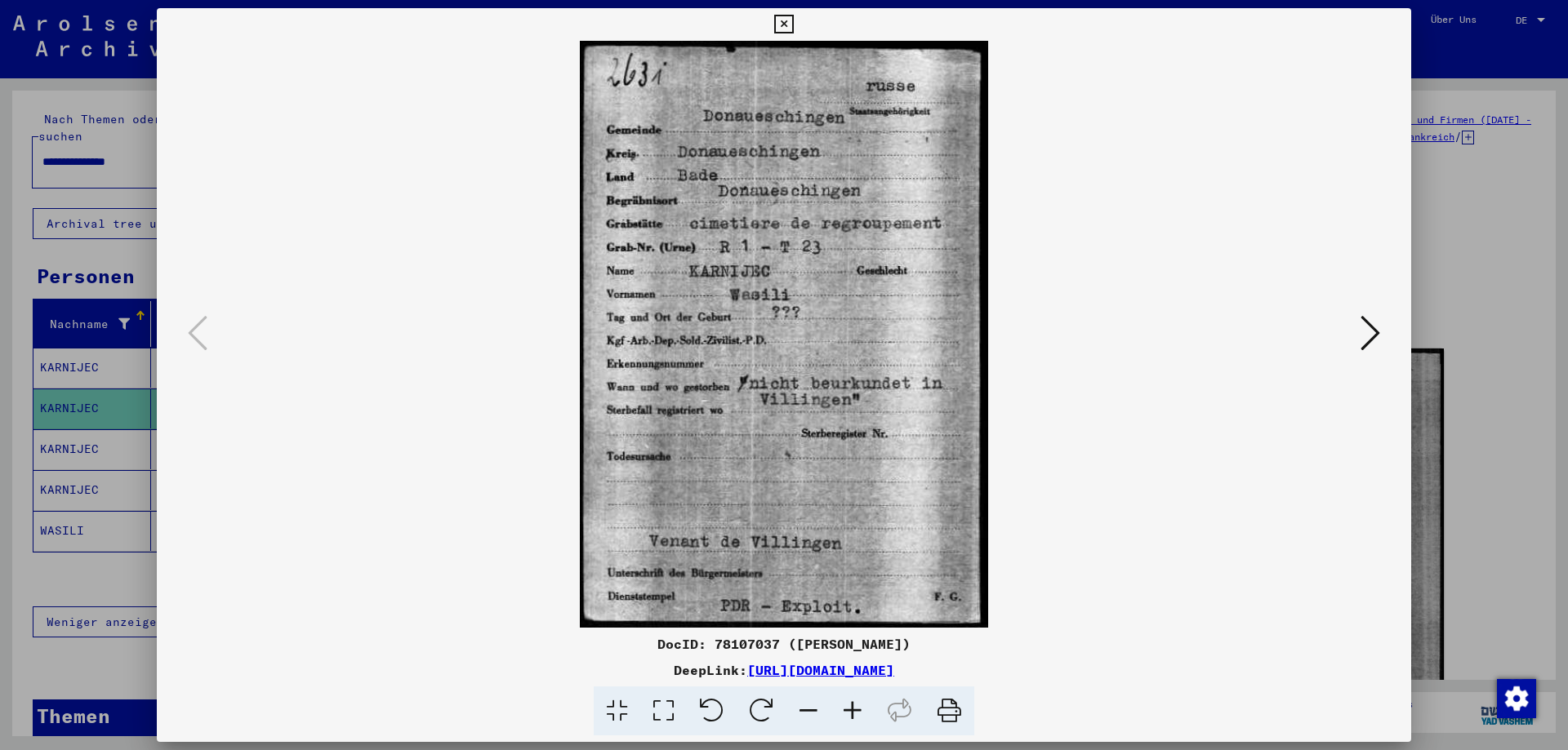
drag, startPoint x: 654, startPoint y: 644, endPoint x: 1123, endPoint y: 663, distance: 469.4
click at [1123, 663] on div "DocID: 78107037 ([PERSON_NAME]) DeepLink: [URL][DOMAIN_NAME]" at bounding box center [784, 685] width 1255 height 102
copy div "DocID: 78107037 ([PERSON_NAME]) DeepLink: [URL][DOMAIN_NAME]"
click at [1377, 328] on icon at bounding box center [1370, 333] width 19 height 39
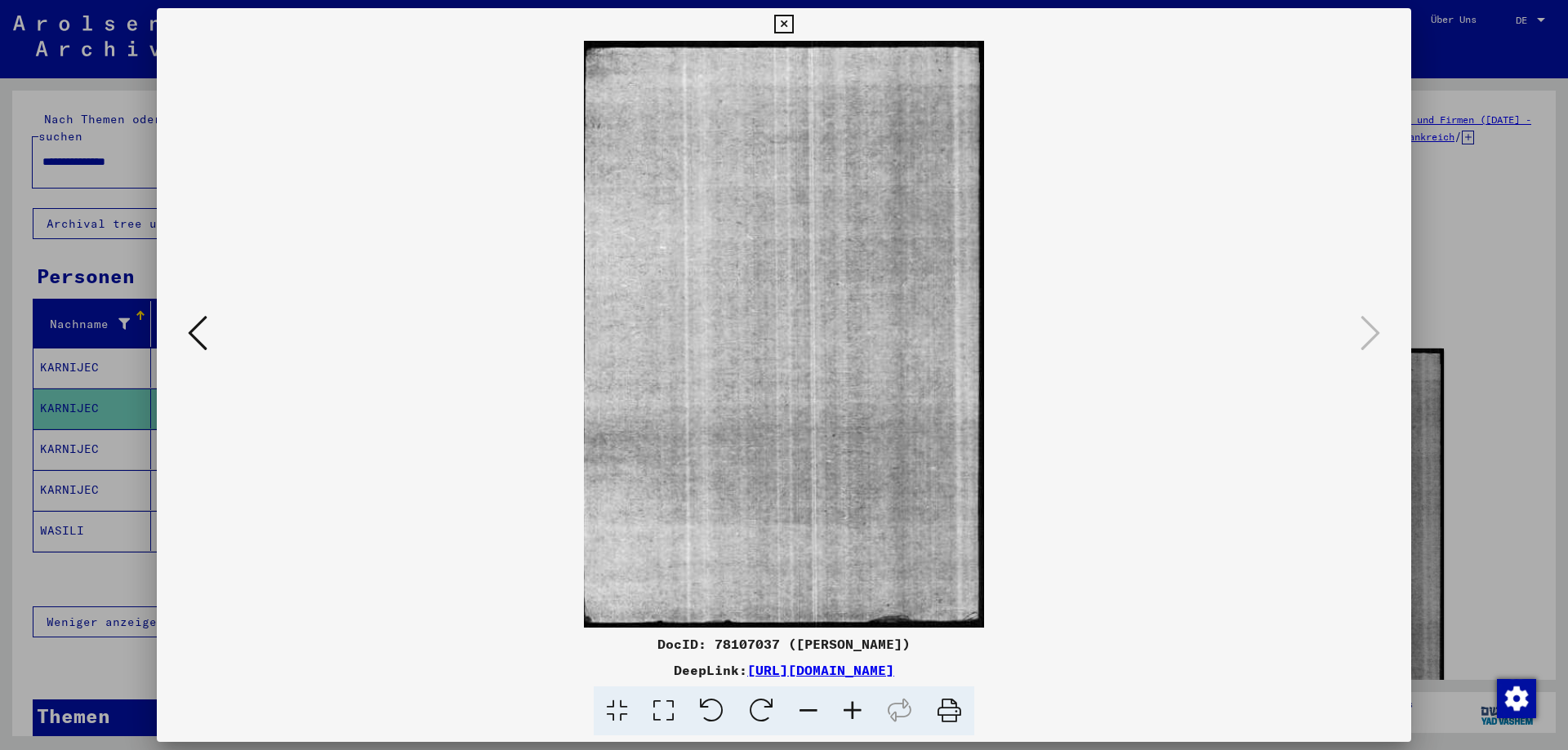
click at [793, 20] on icon at bounding box center [783, 24] width 18 height 19
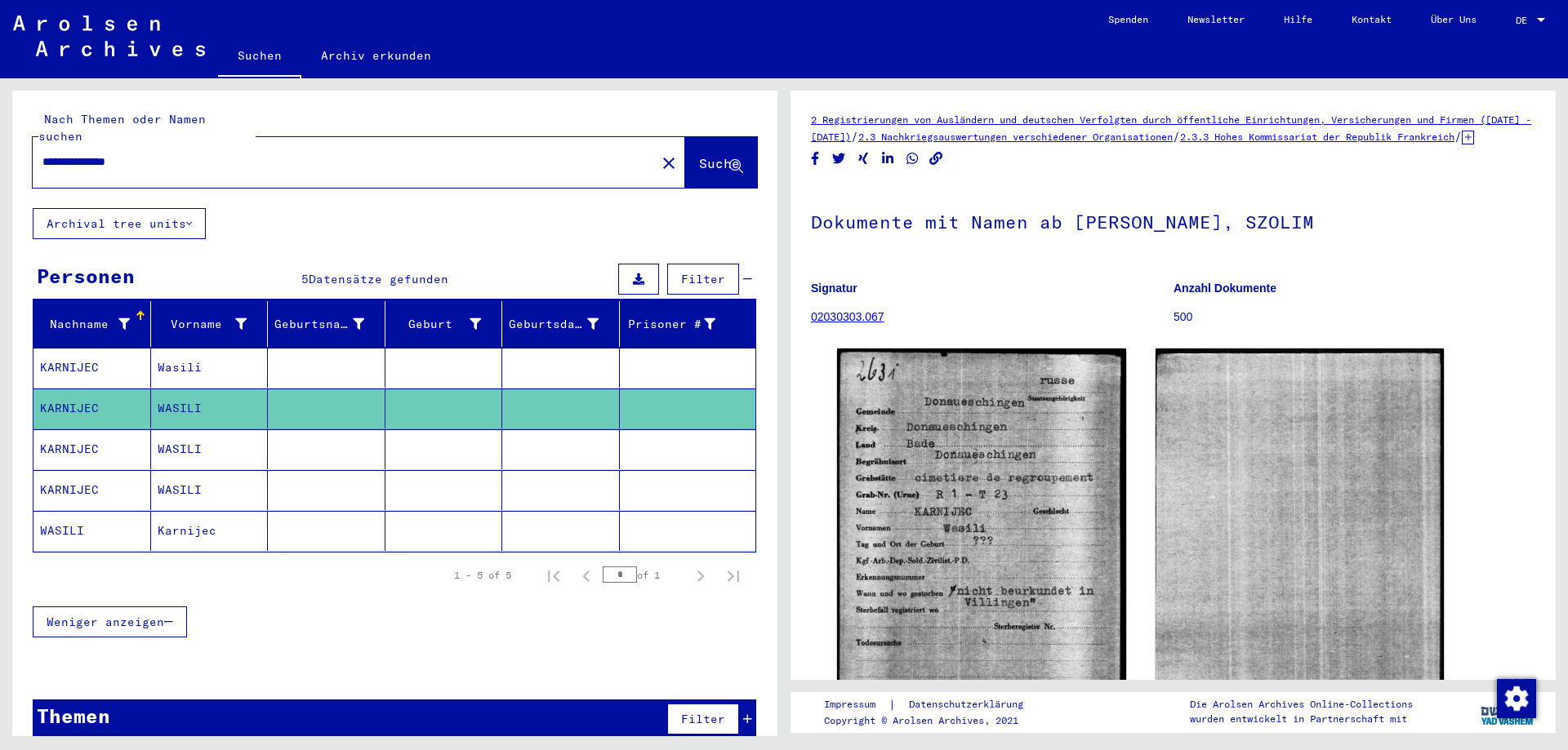
click at [549, 439] on mat-cell at bounding box center [561, 449] width 117 height 40
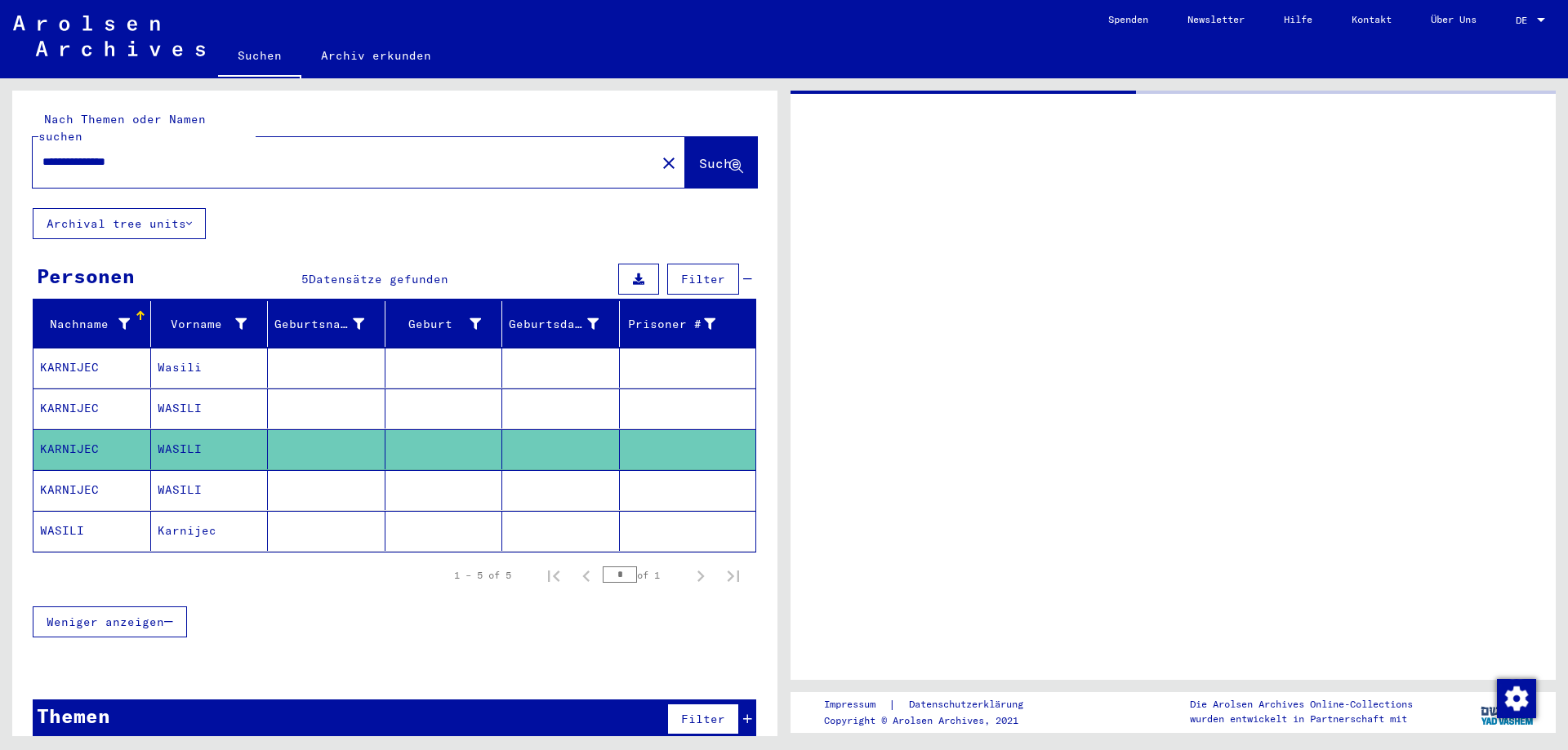
click at [549, 439] on mat-cell at bounding box center [561, 449] width 117 height 40
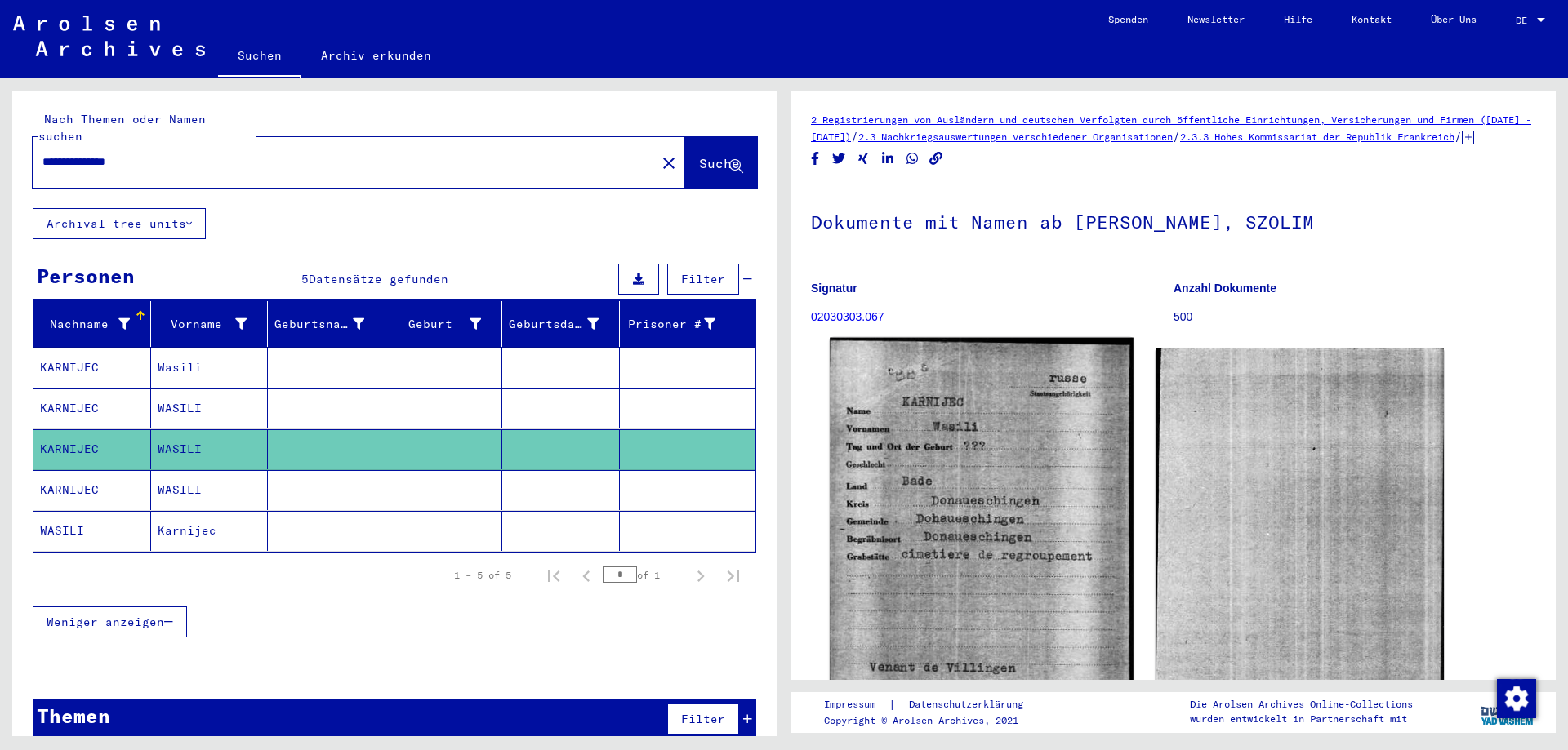
click at [975, 552] on img at bounding box center [981, 561] width 303 height 447
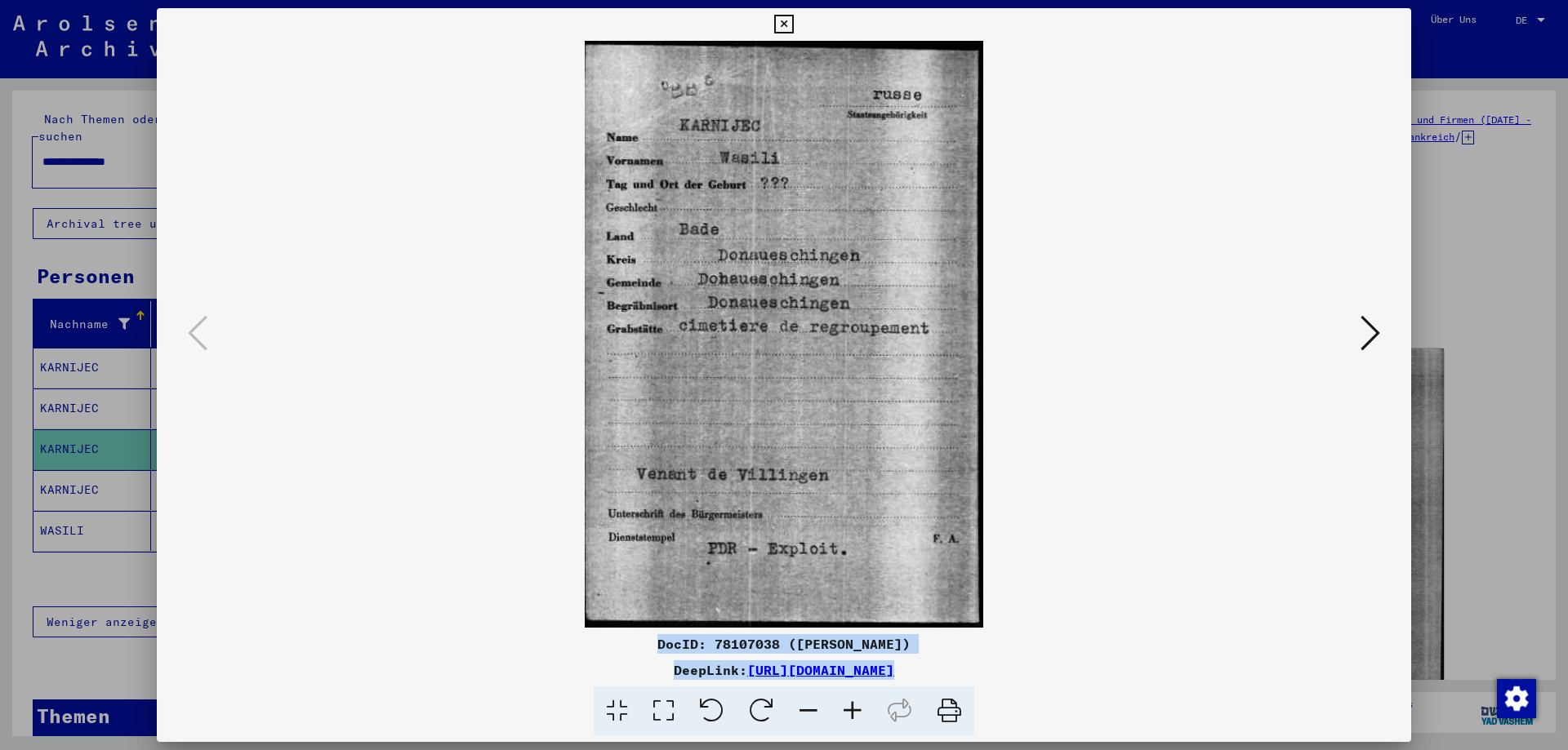
drag, startPoint x: 651, startPoint y: 642, endPoint x: 1132, endPoint y: 688, distance: 483.2
click at [1132, 688] on div "DocID: 78107038 ([PERSON_NAME]) DeepLink: [URL][DOMAIN_NAME]" at bounding box center [784, 685] width 1255 height 102
copy div "DocID: 78107038 ([PERSON_NAME]) DeepLink: [URL][DOMAIN_NAME]"
click at [1377, 330] on icon at bounding box center [1370, 333] width 19 height 39
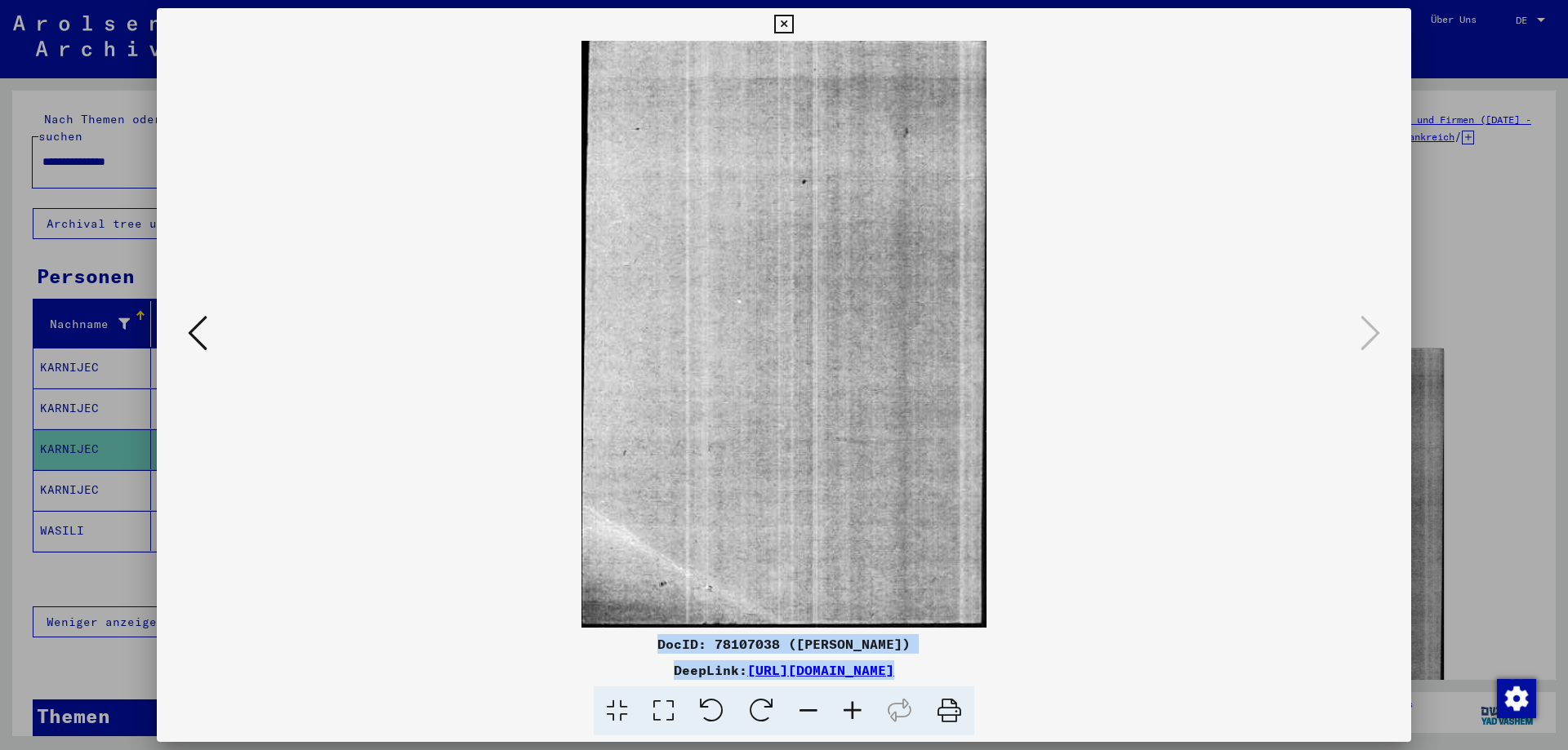
click at [793, 22] on icon at bounding box center [783, 24] width 18 height 19
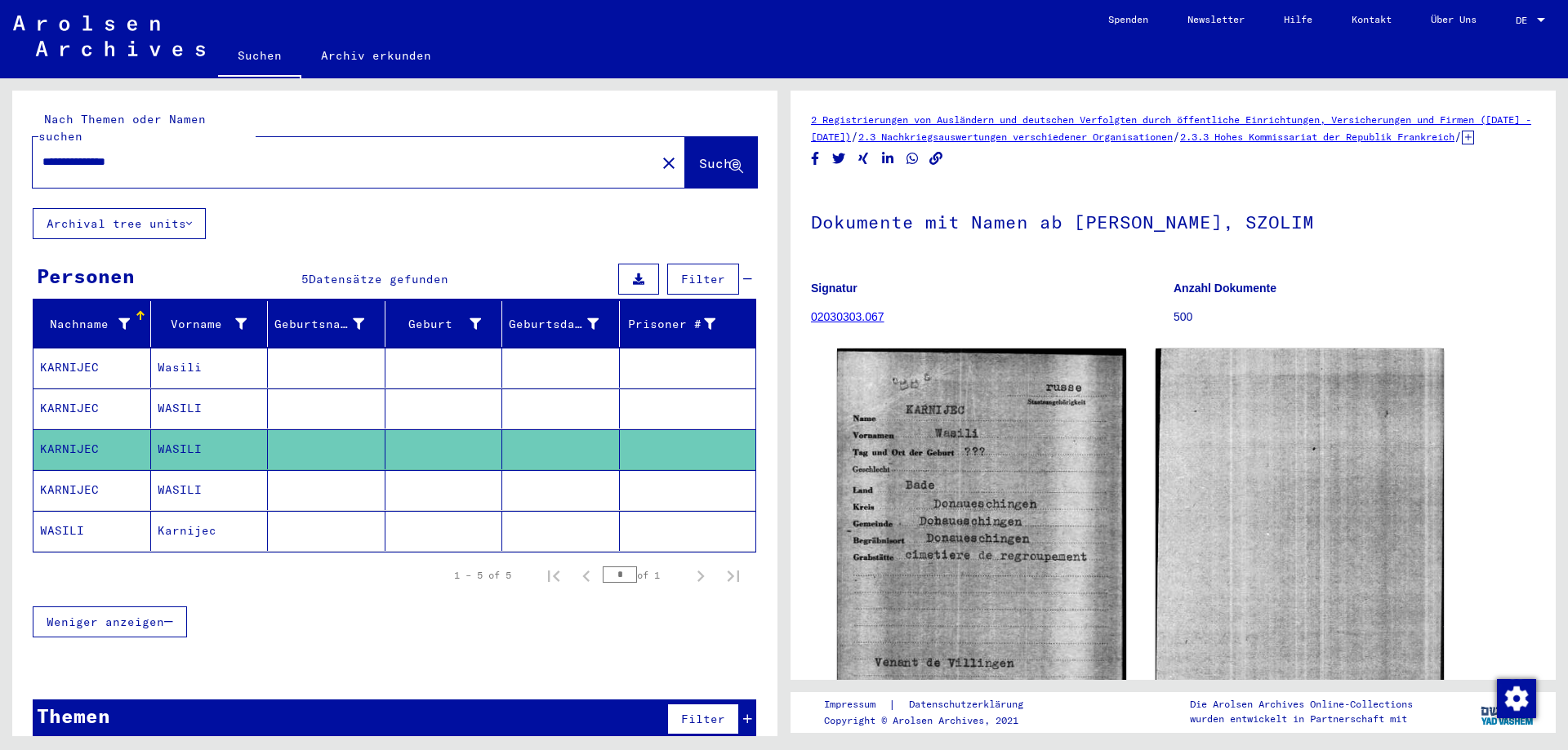
click at [556, 480] on mat-cell at bounding box center [561, 490] width 117 height 40
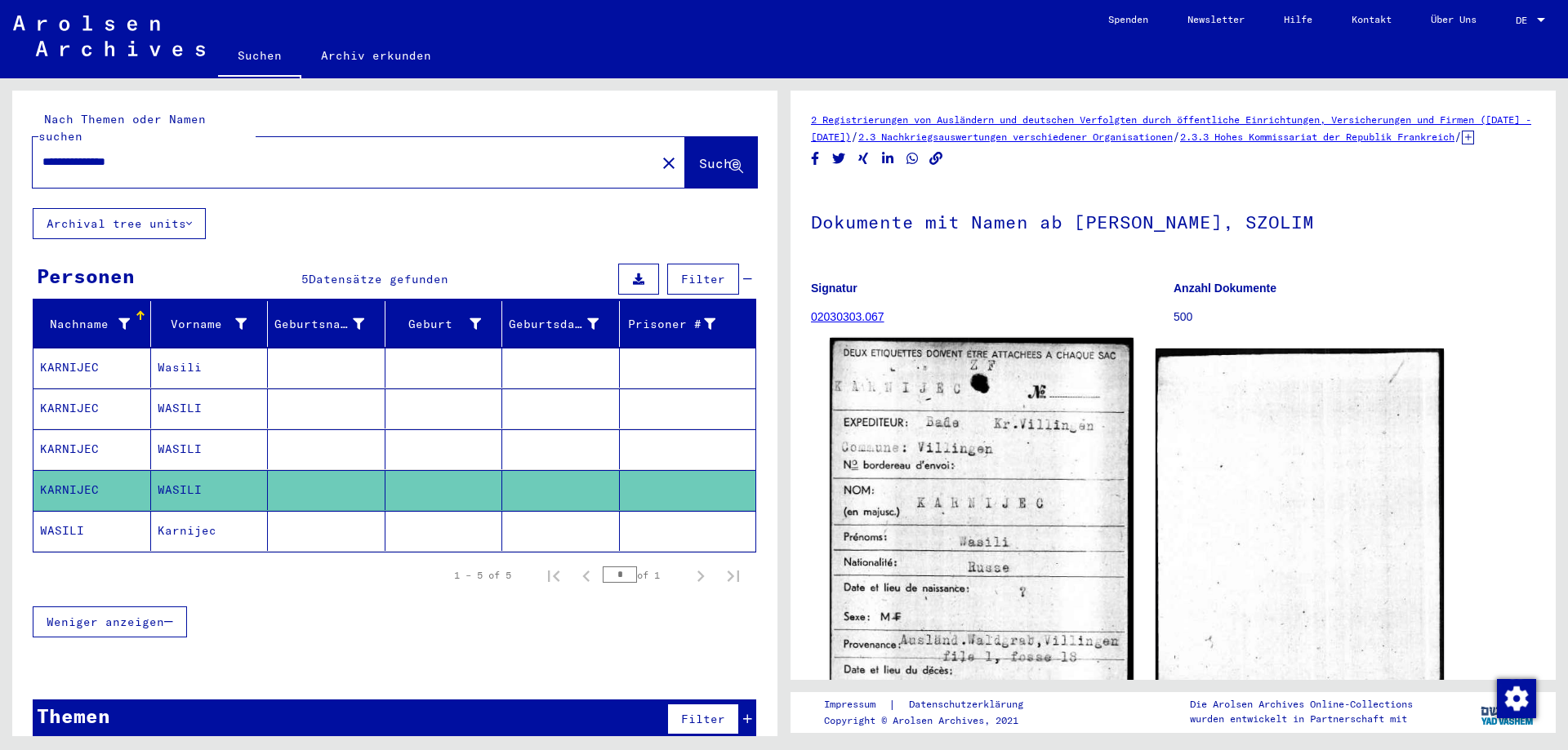
click at [897, 497] on img at bounding box center [981, 557] width 303 height 437
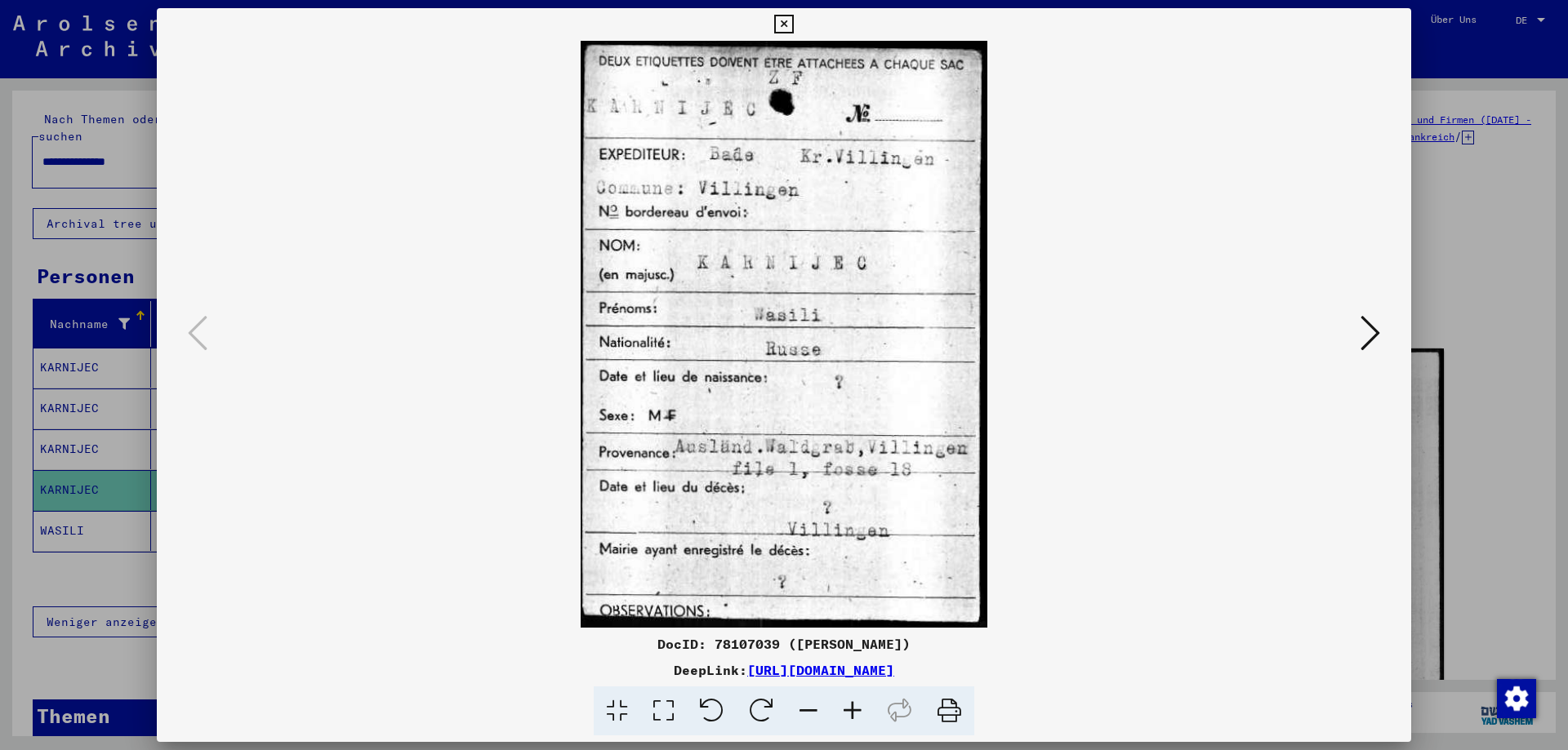
drag, startPoint x: 654, startPoint y: 642, endPoint x: 1094, endPoint y: 677, distance: 441.4
click at [1094, 677] on div "DocID: 78107039 ([PERSON_NAME]) DeepLink: [URL][DOMAIN_NAME]" at bounding box center [784, 685] width 1255 height 102
copy div "DocID: 78107039 ([PERSON_NAME]) DeepLink: [URL][DOMAIN_NAME]"
click at [1374, 339] on icon at bounding box center [1370, 333] width 19 height 39
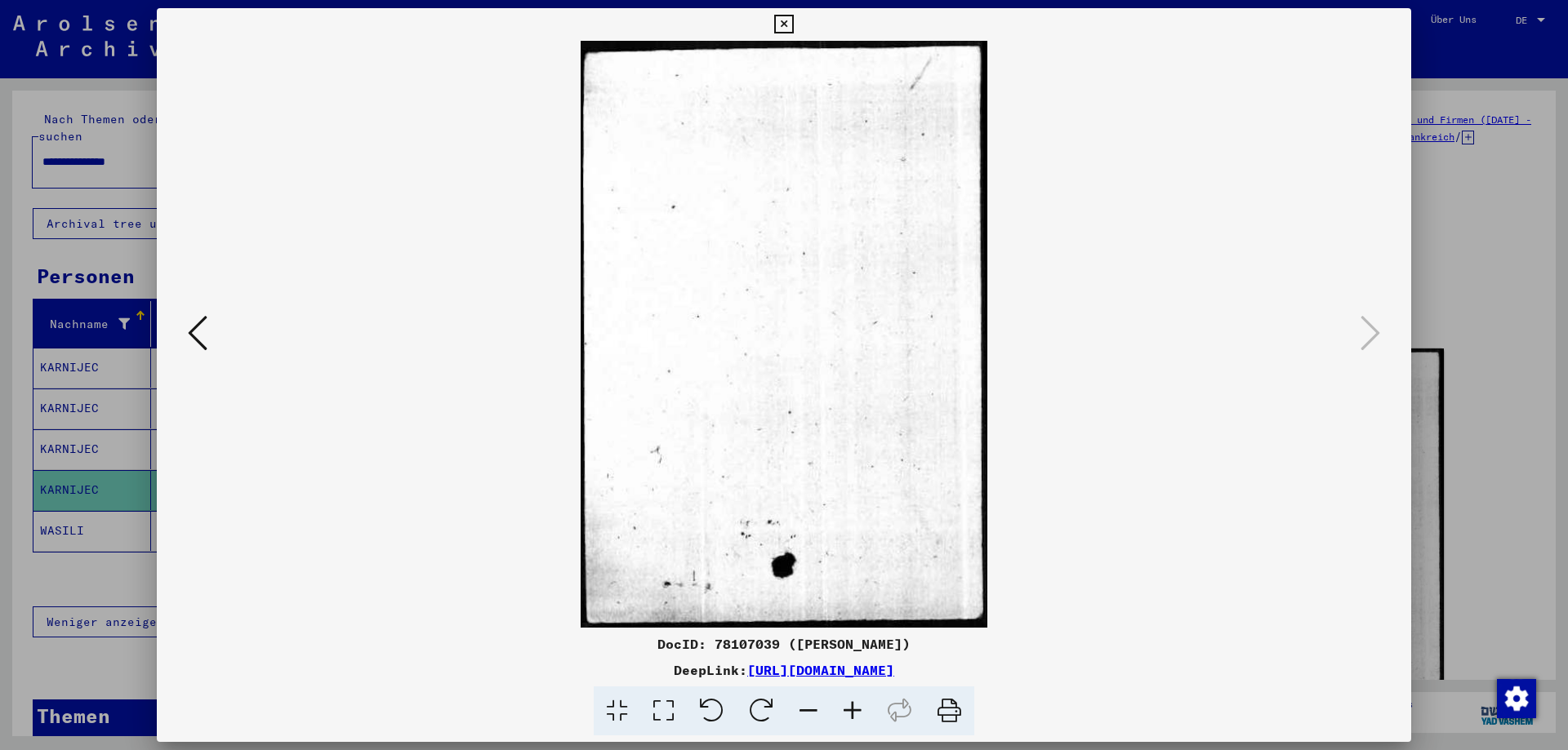
click at [793, 23] on icon at bounding box center [783, 24] width 18 height 19
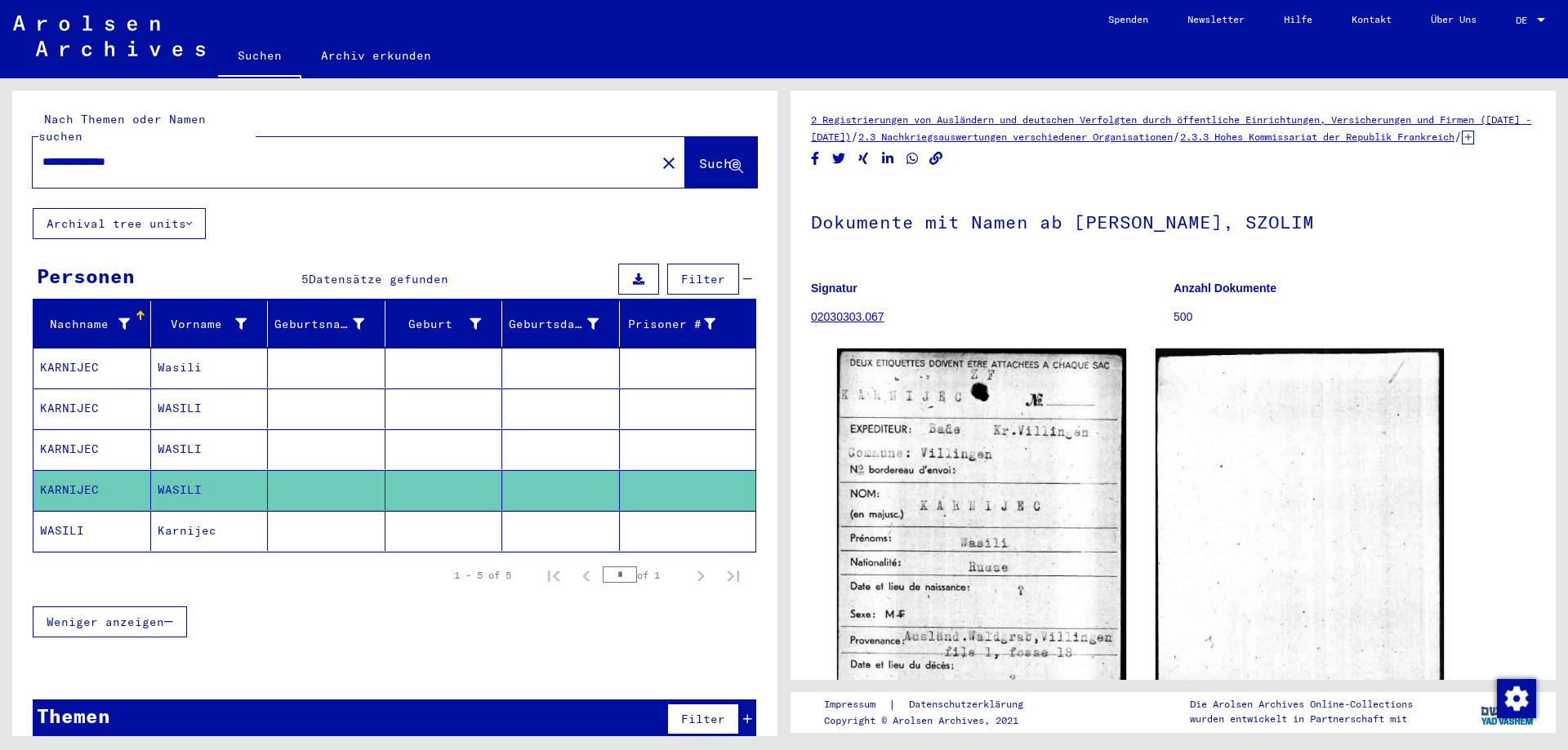
click at [686, 513] on mat-cell at bounding box center [688, 531] width 136 height 40
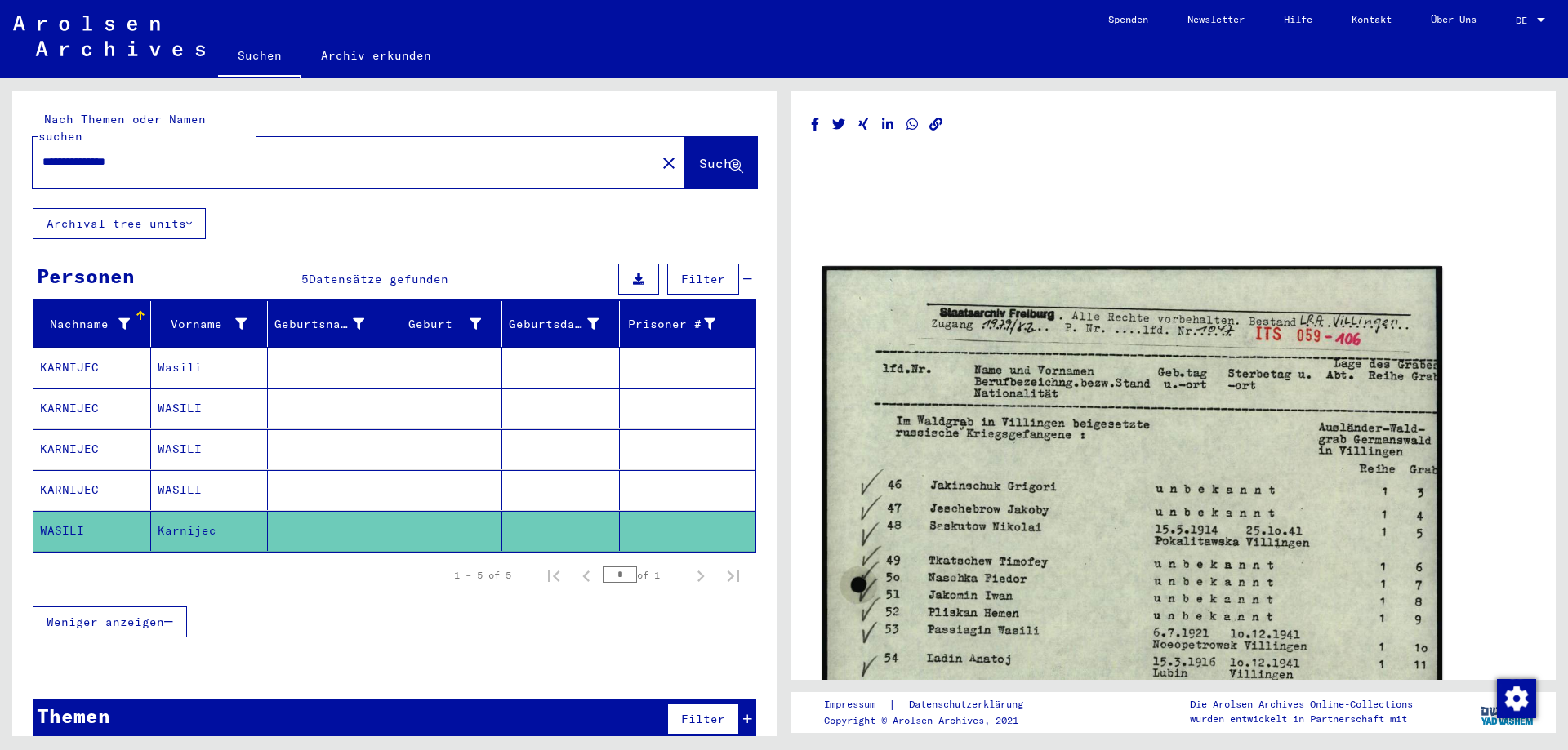
click at [962, 483] on img at bounding box center [1132, 702] width 620 height 872
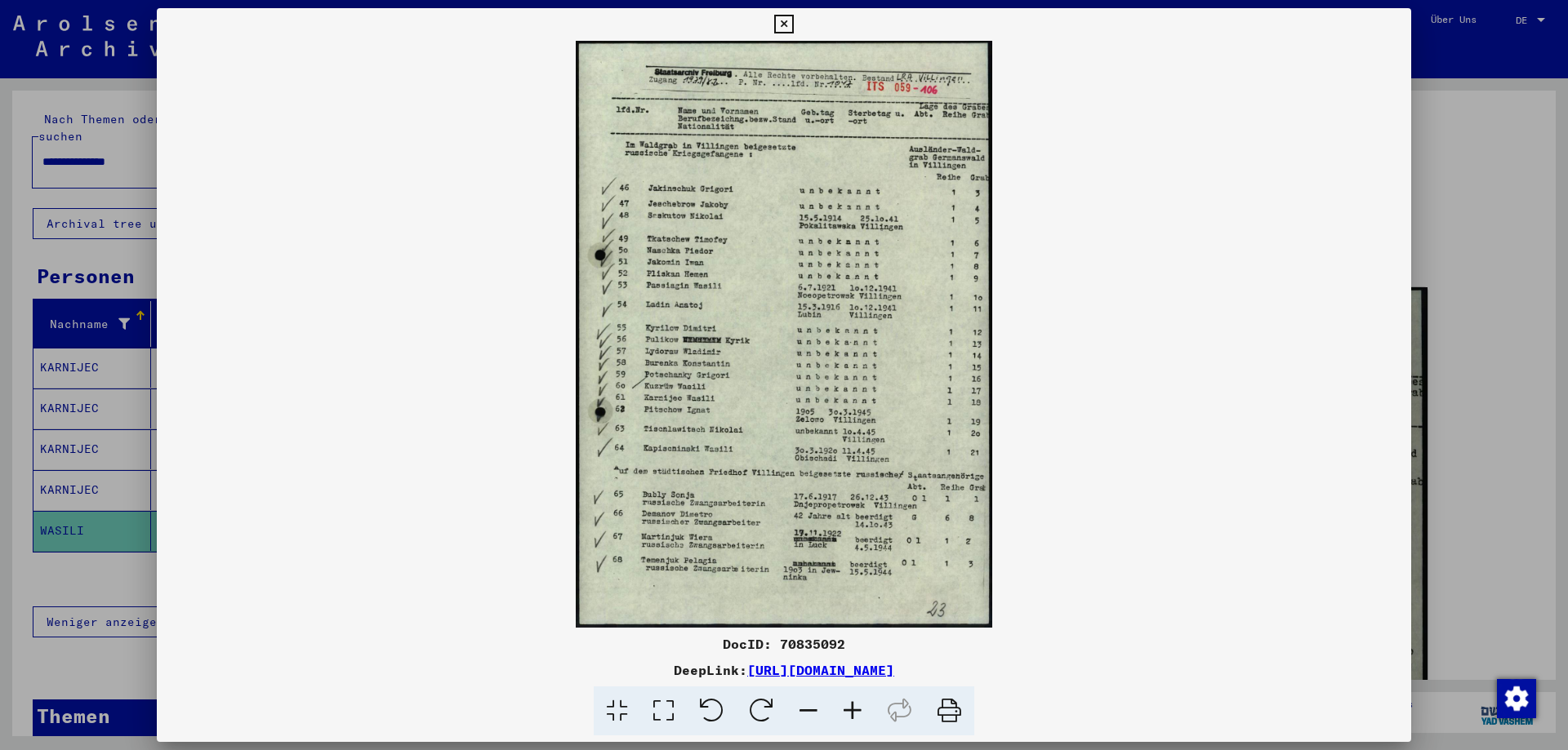
drag, startPoint x: 724, startPoint y: 641, endPoint x: 1112, endPoint y: 670, distance: 389.1
click at [1112, 670] on div "DocID: 70835092 DeepLink: [URL][DOMAIN_NAME]" at bounding box center [784, 685] width 1255 height 102
copy div "DocID: 70835092 DeepLink: [URL][DOMAIN_NAME]"
click at [793, 21] on icon at bounding box center [783, 24] width 18 height 19
